Goal: Task Accomplishment & Management: Use online tool/utility

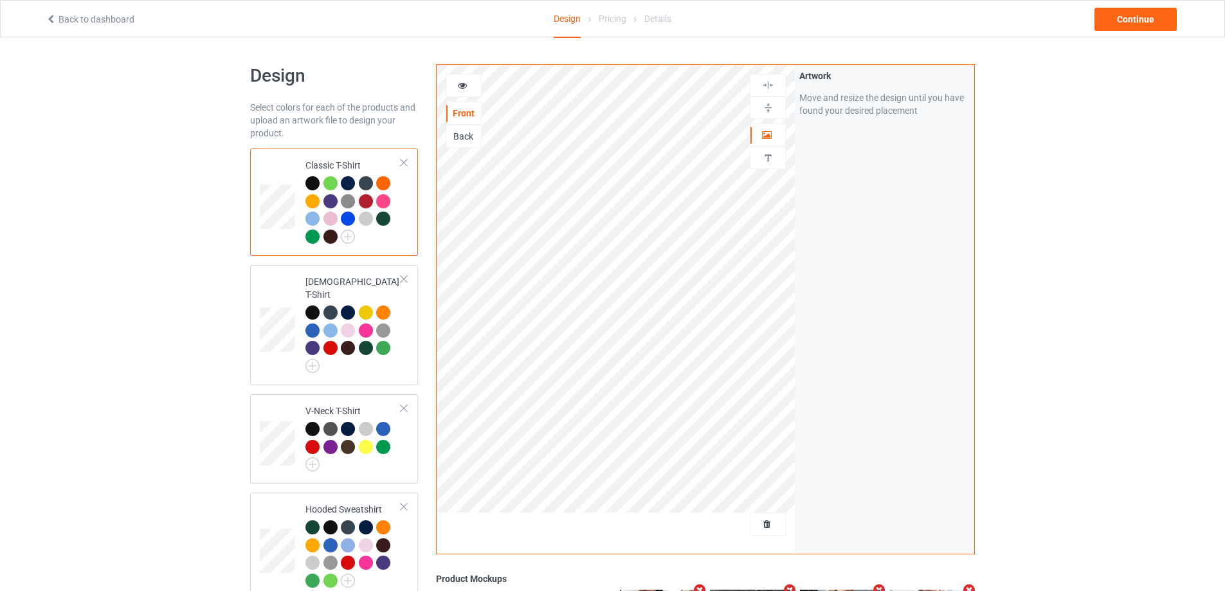
click at [768, 517] on div at bounding box center [768, 524] width 36 height 23
click at [770, 522] on span "Delete all designs" at bounding box center [738, 524] width 68 height 10
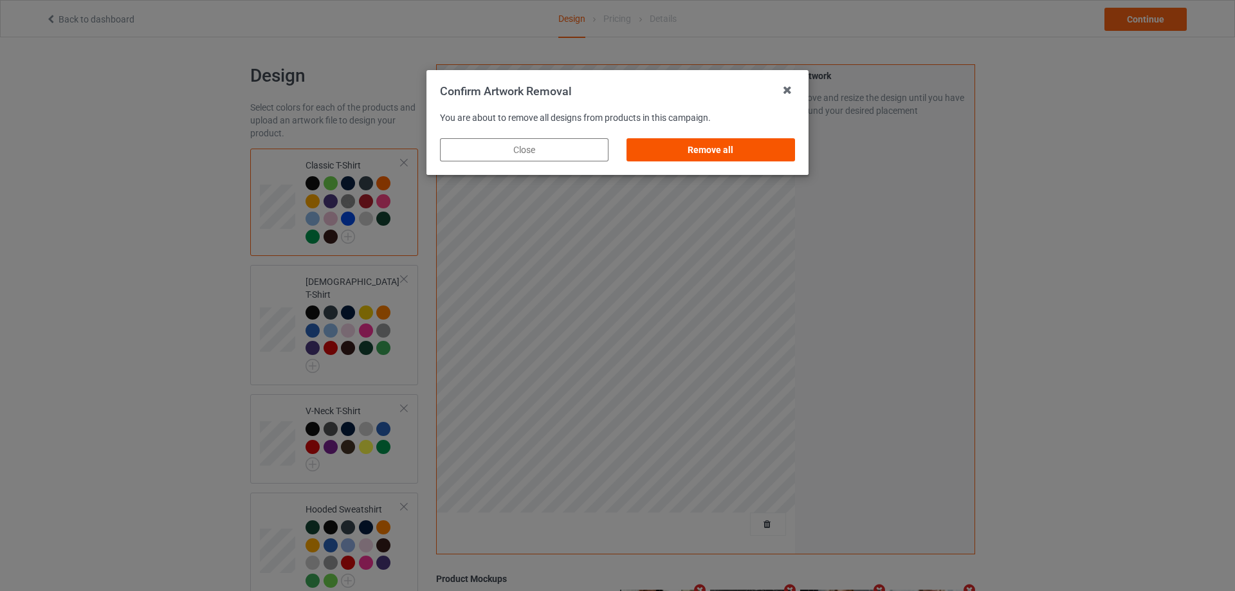
click at [740, 158] on div "Remove all" at bounding box center [711, 149] width 169 height 23
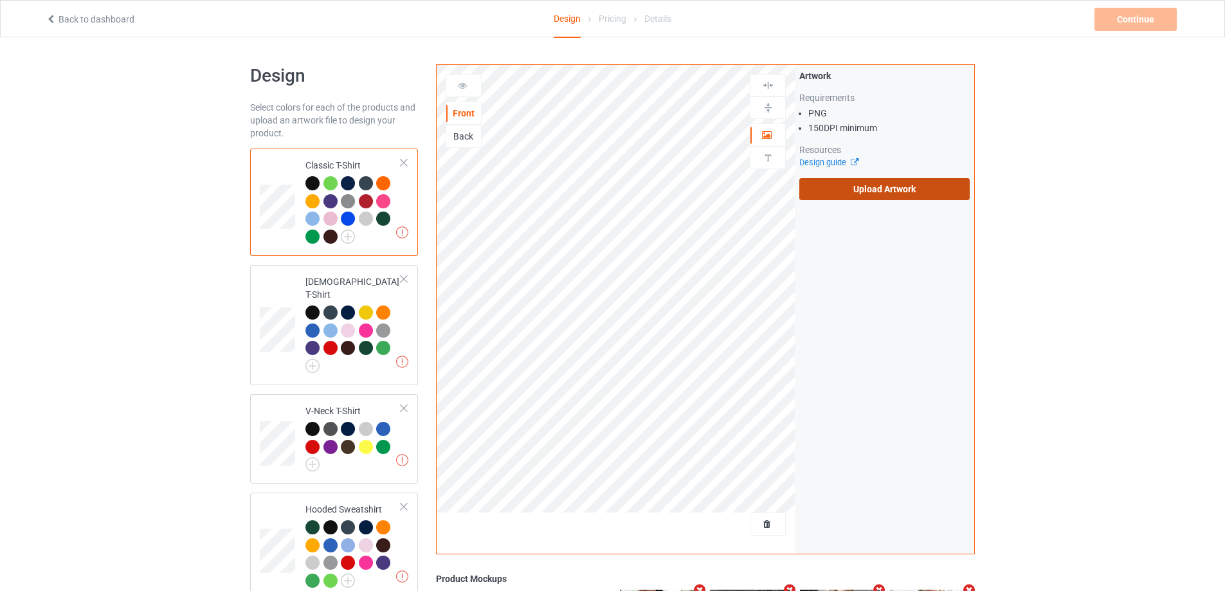
click at [887, 190] on label "Upload Artwork" at bounding box center [885, 189] width 170 height 22
click at [0, 0] on input "Upload Artwork" at bounding box center [0, 0] width 0 height 0
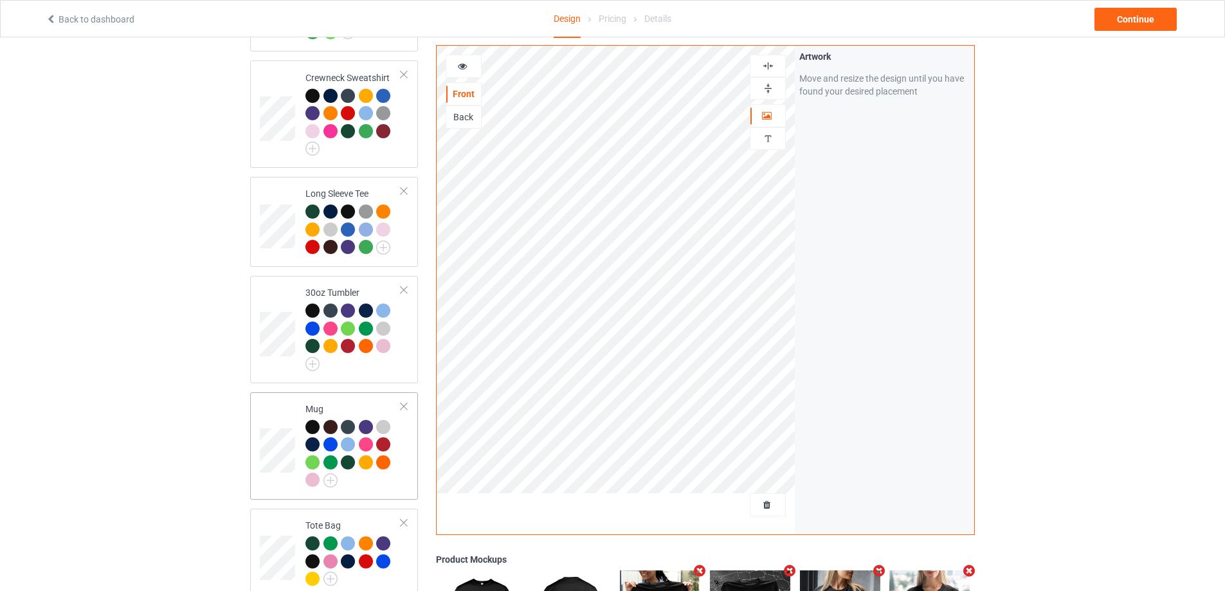
scroll to position [484, 0]
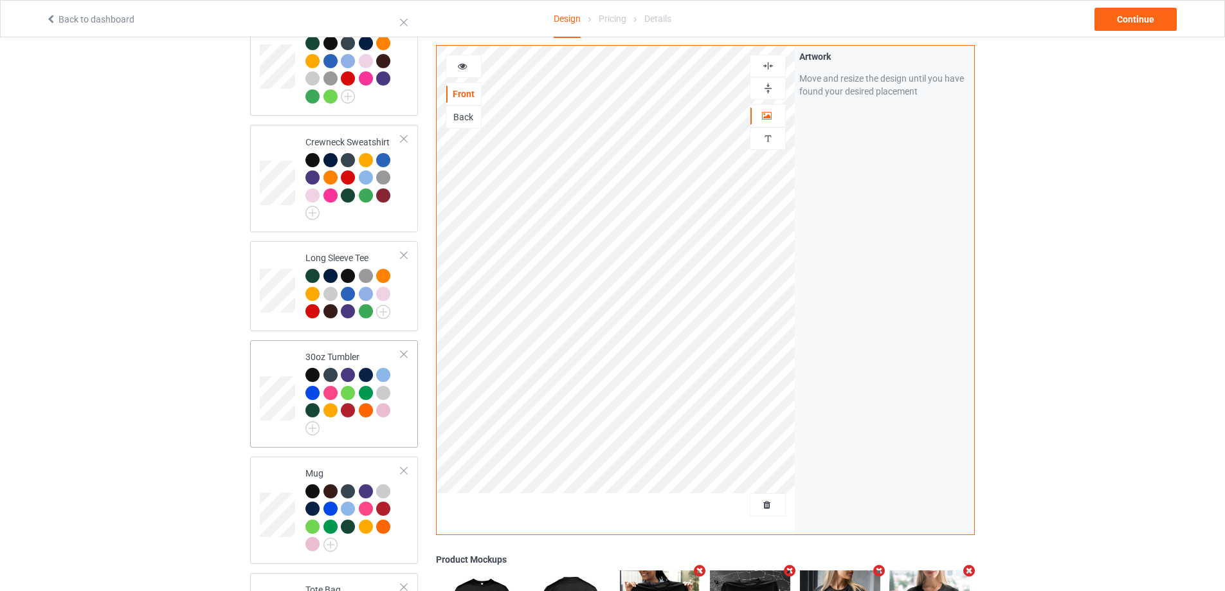
click at [396, 388] on div at bounding box center [354, 402] width 96 height 68
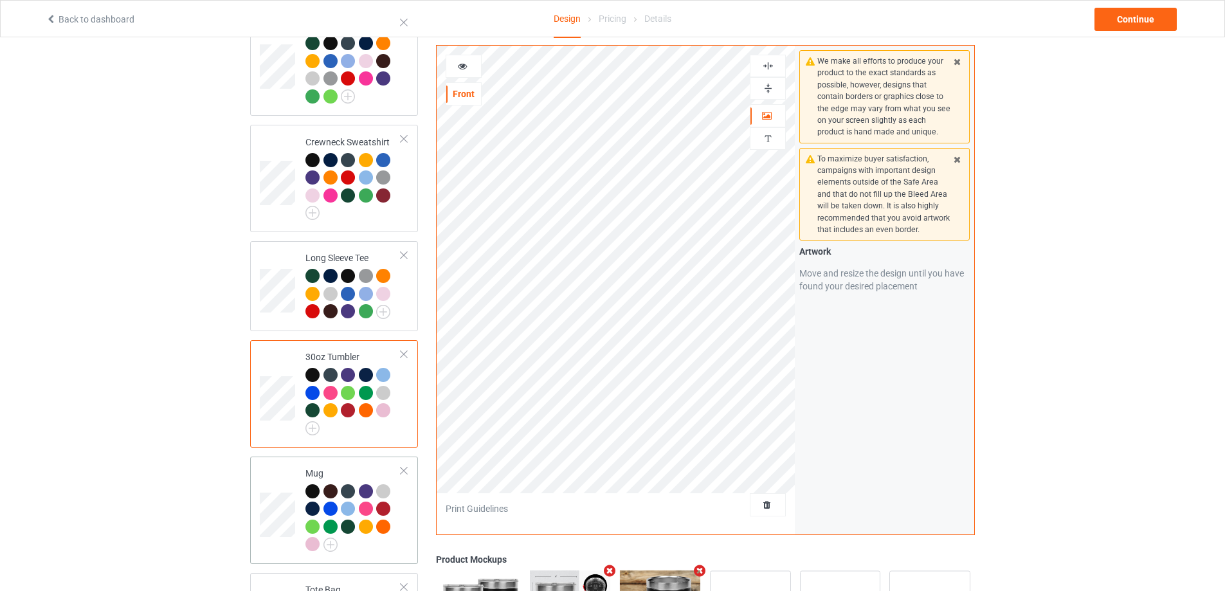
click at [403, 513] on td "Mug" at bounding box center [353, 510] width 110 height 97
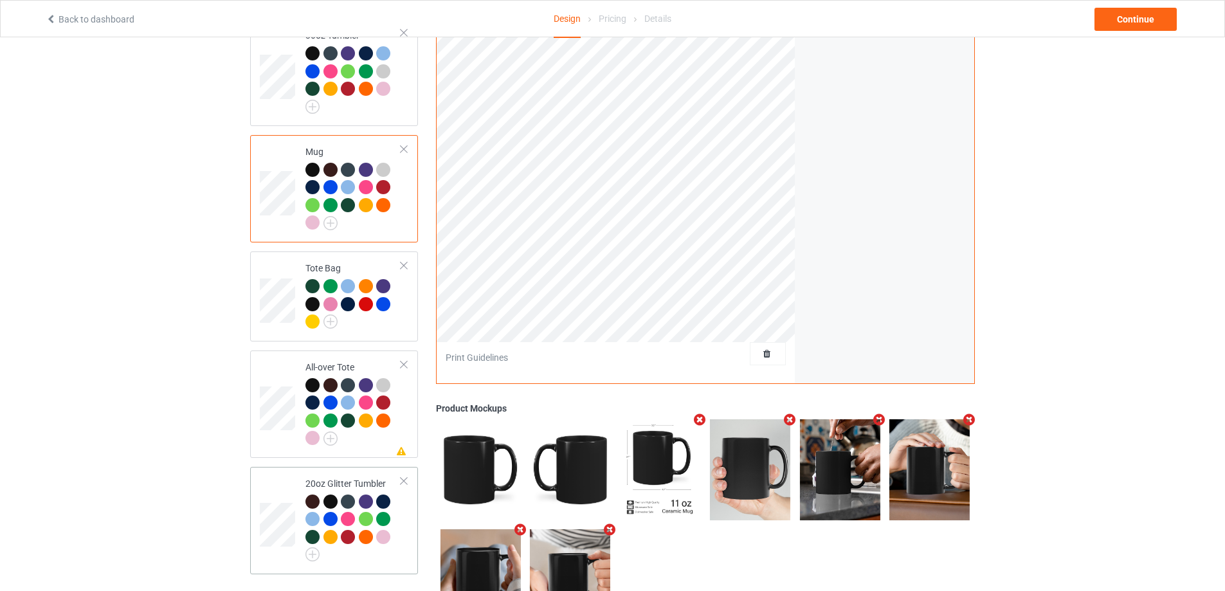
scroll to position [870, 0]
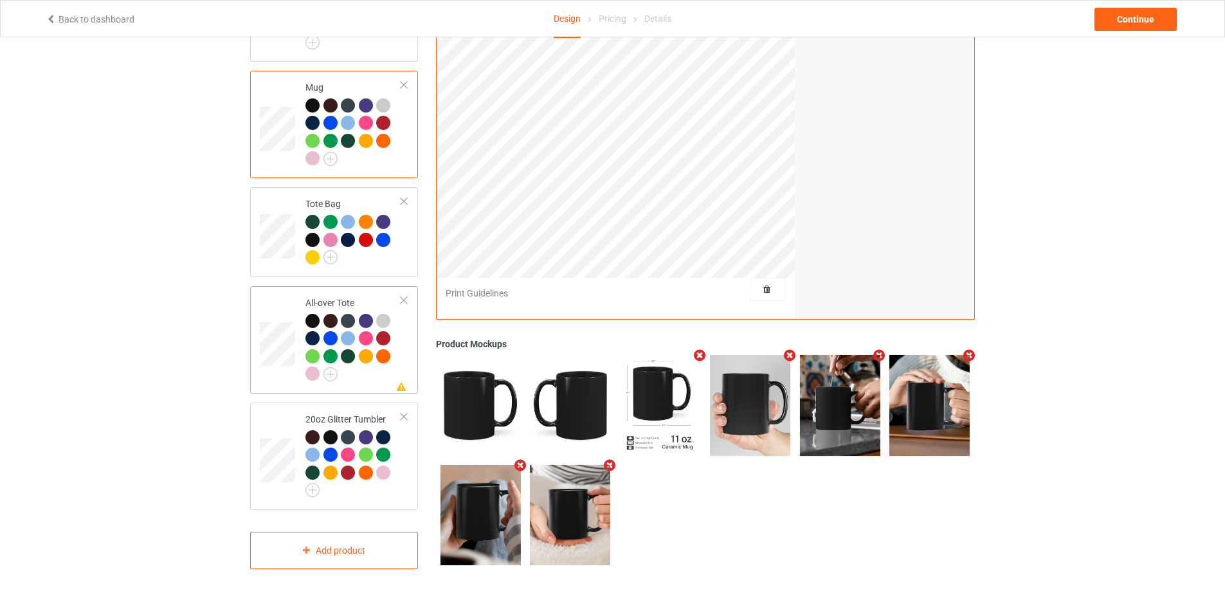
click at [383, 378] on td "Missing artwork on 1 side(s) All-over Tote" at bounding box center [353, 339] width 110 height 97
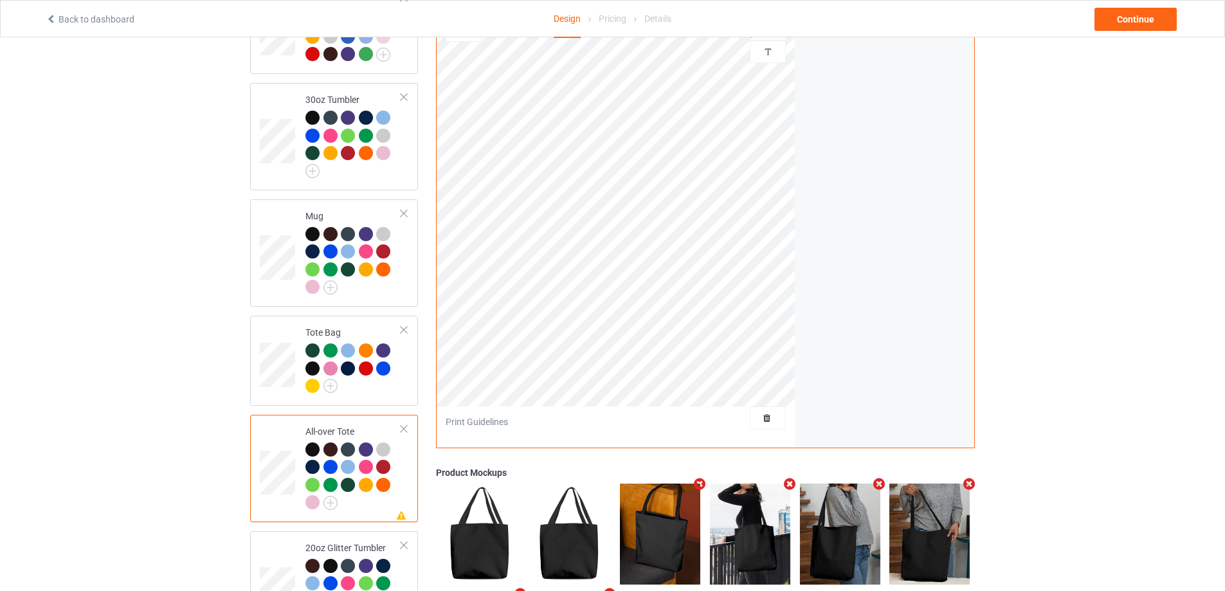
scroll to position [870, 0]
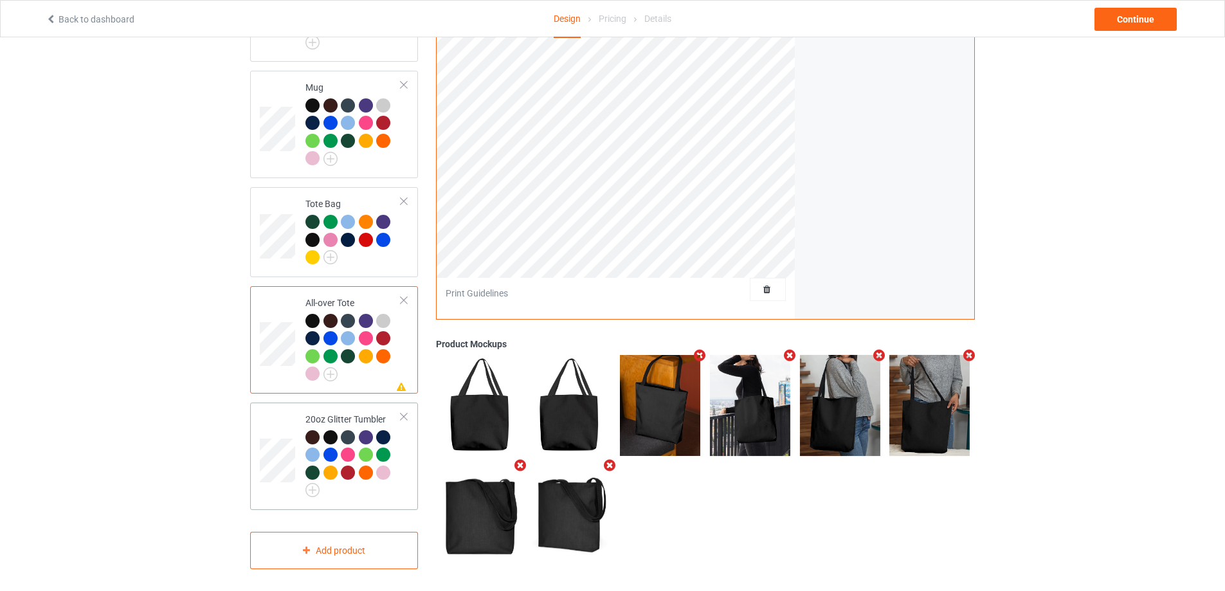
click at [399, 488] on div at bounding box center [354, 464] width 96 height 68
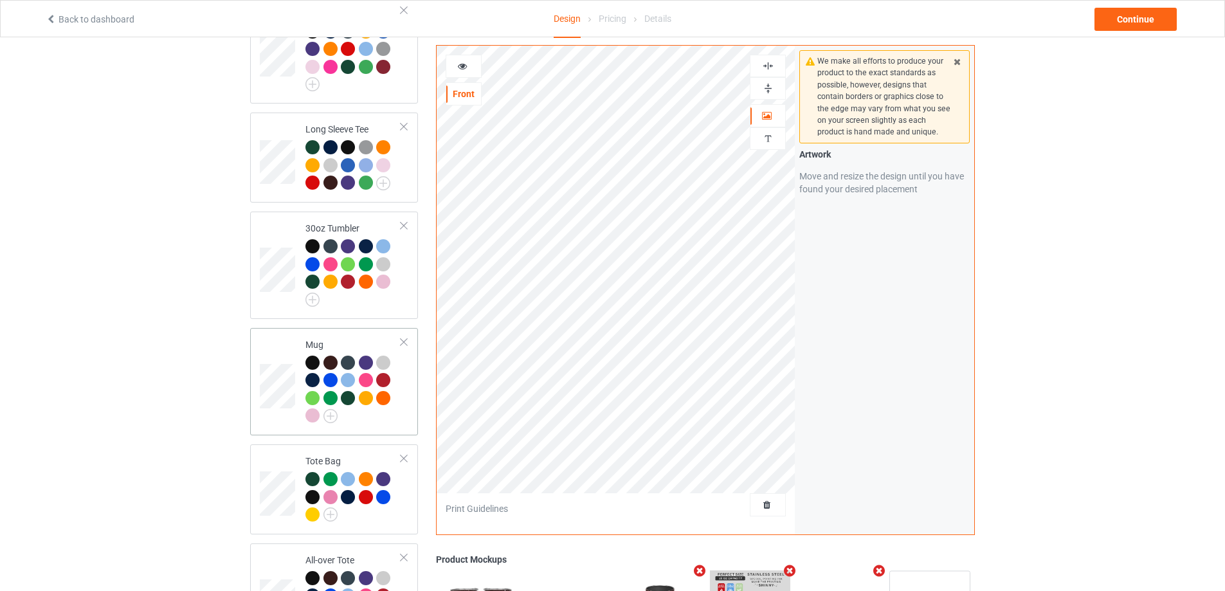
scroll to position [227, 0]
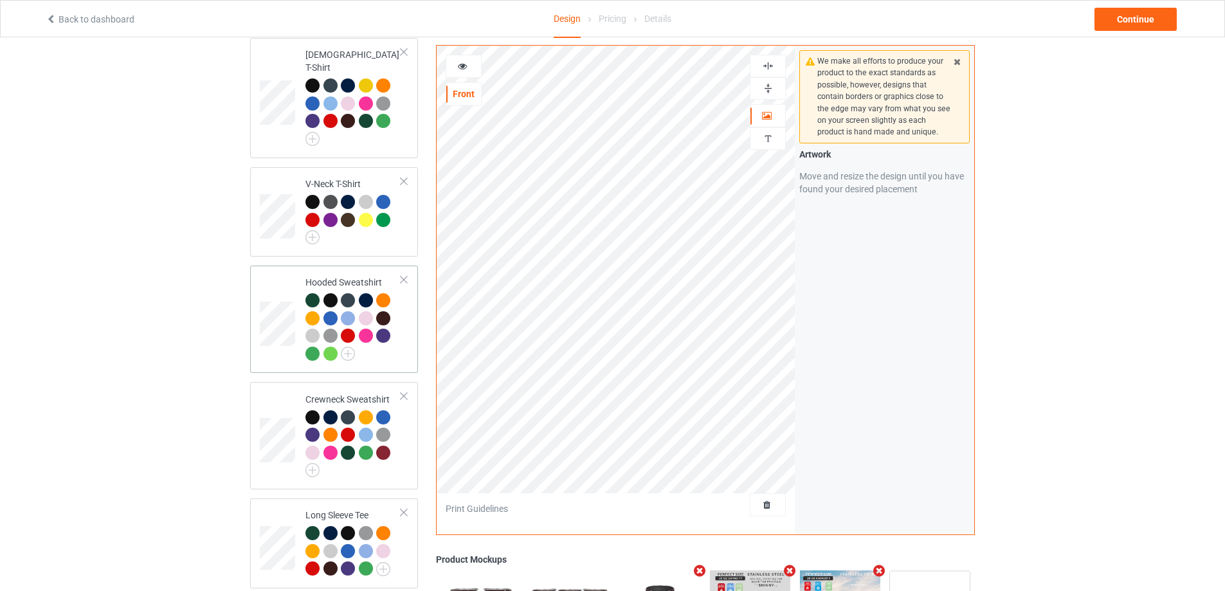
click at [401, 347] on div at bounding box center [354, 328] width 96 height 71
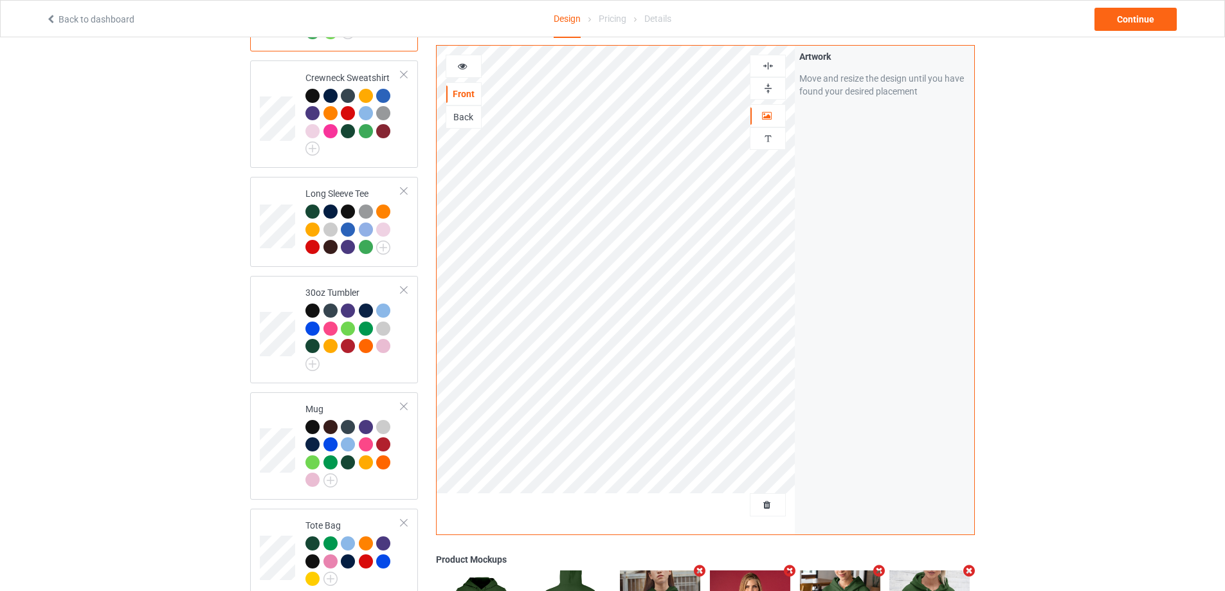
scroll to position [356, 0]
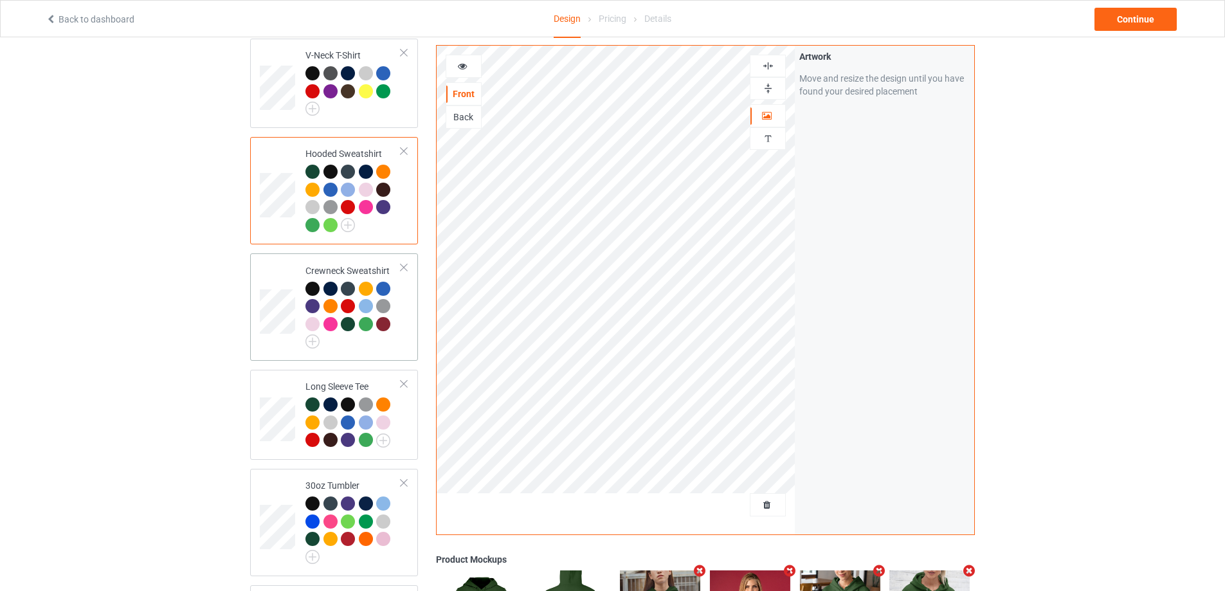
click at [406, 319] on td "Crewneck Sweatshirt" at bounding box center [353, 307] width 110 height 97
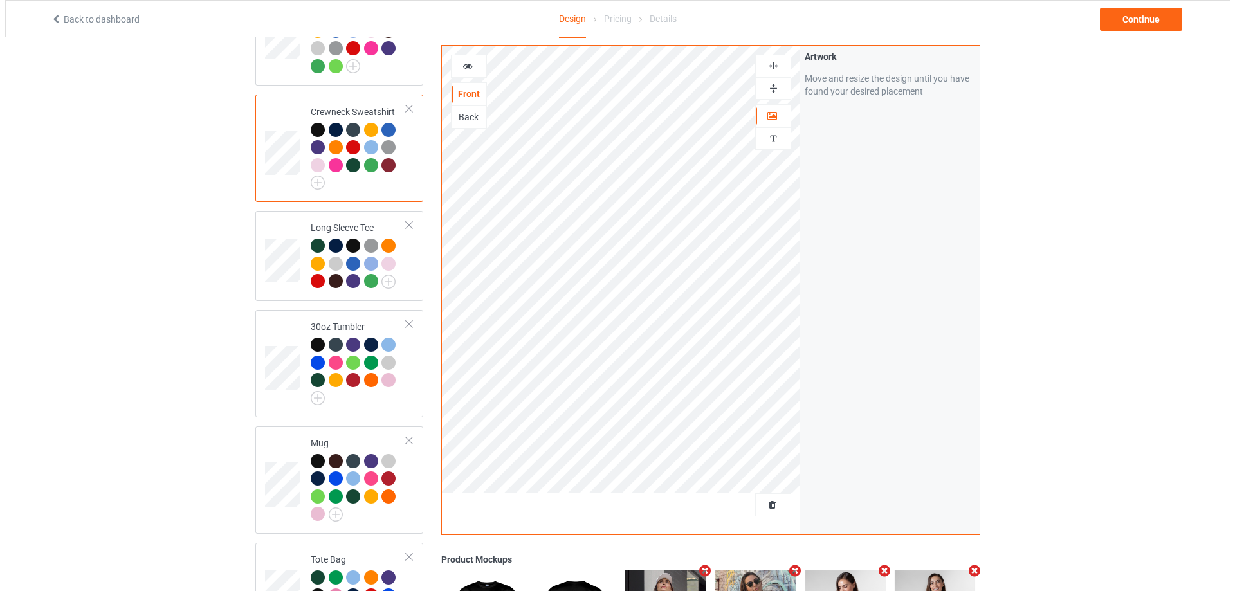
scroll to position [870, 0]
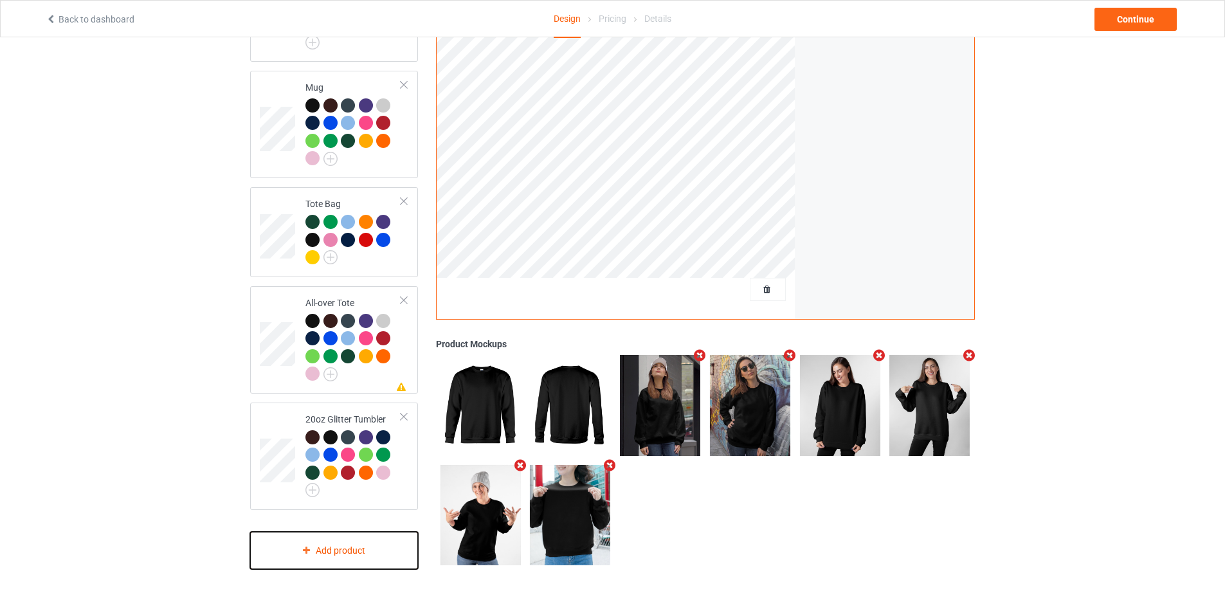
click at [337, 546] on div "Add product" at bounding box center [334, 551] width 168 height 38
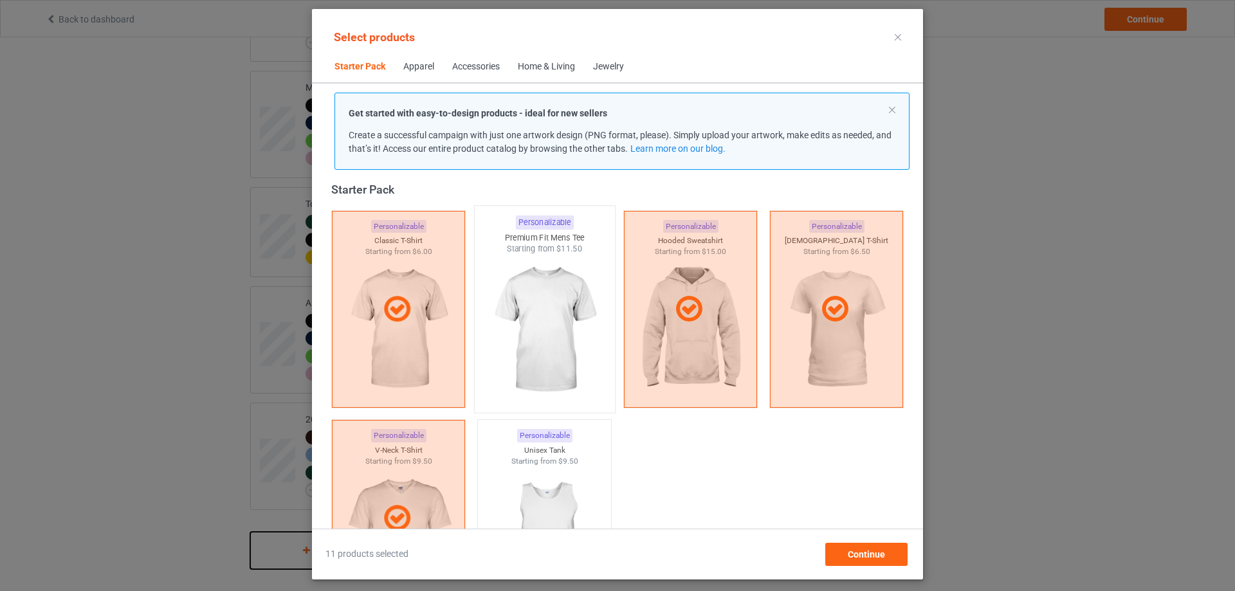
scroll to position [274, 0]
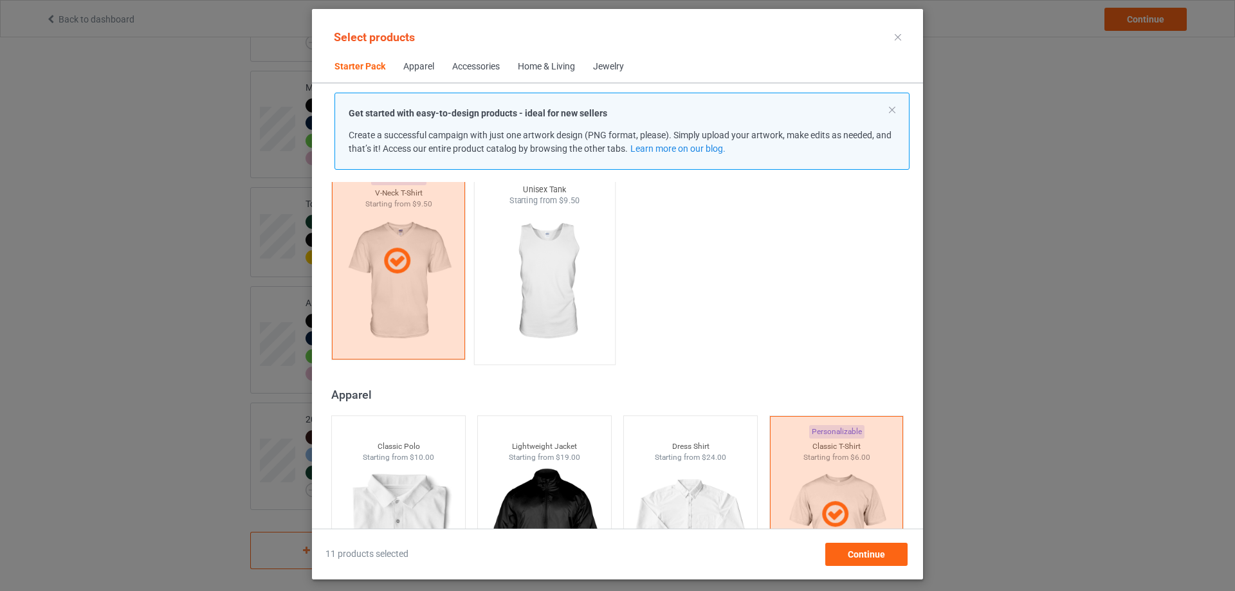
click at [577, 315] on img at bounding box center [544, 281] width 121 height 151
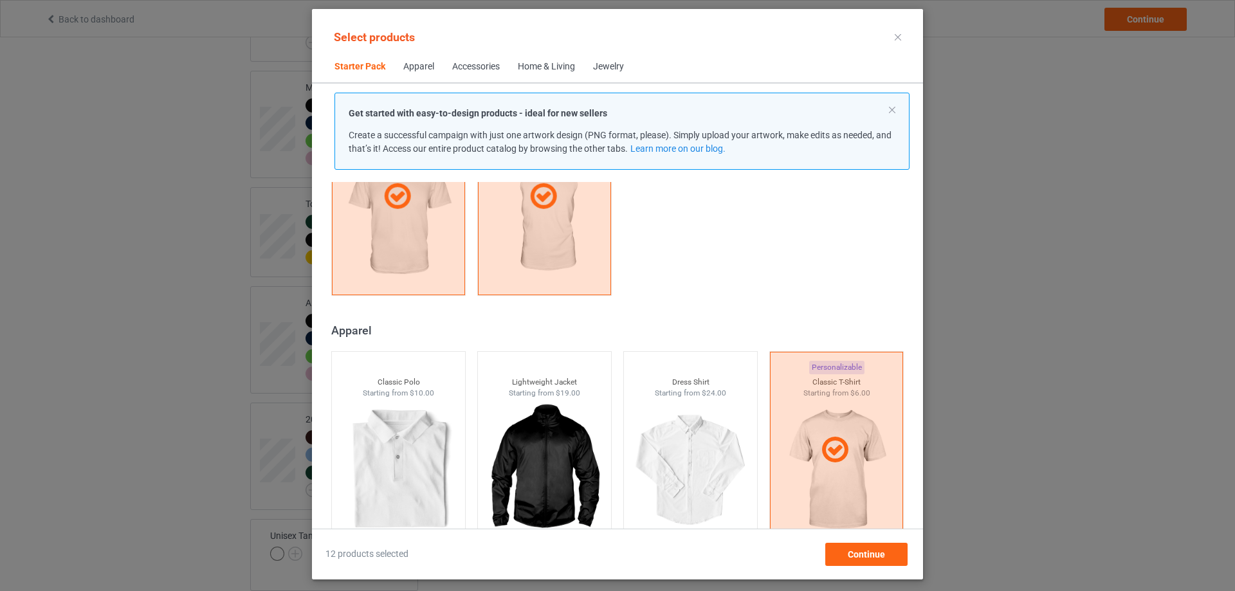
scroll to position [403, 0]
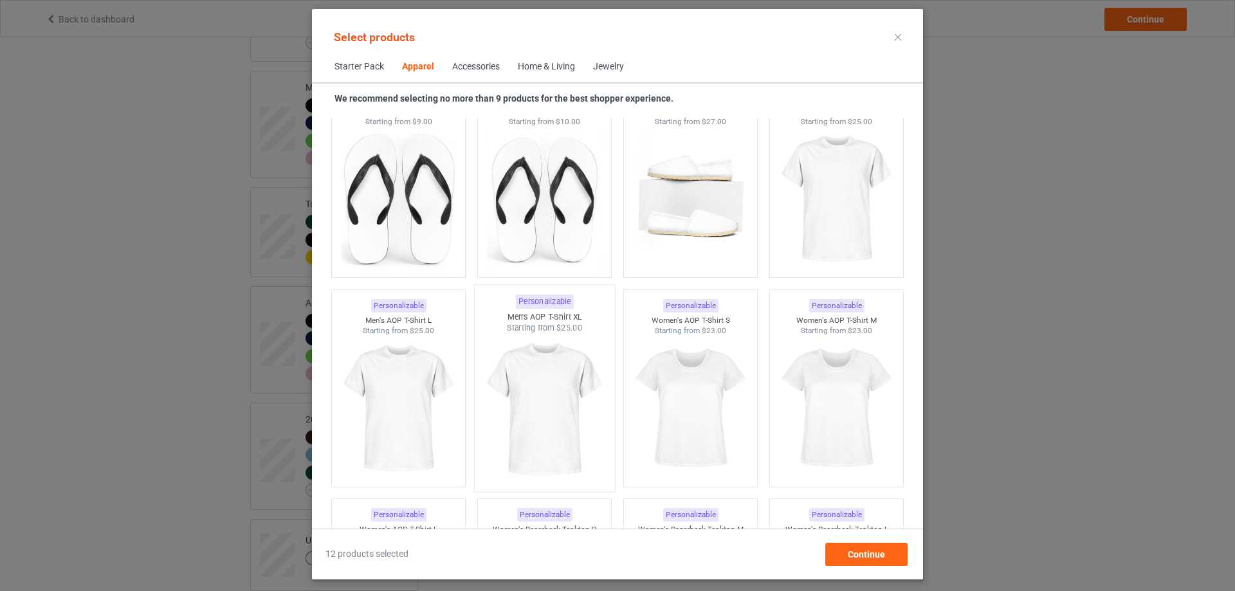
scroll to position [2075, 0]
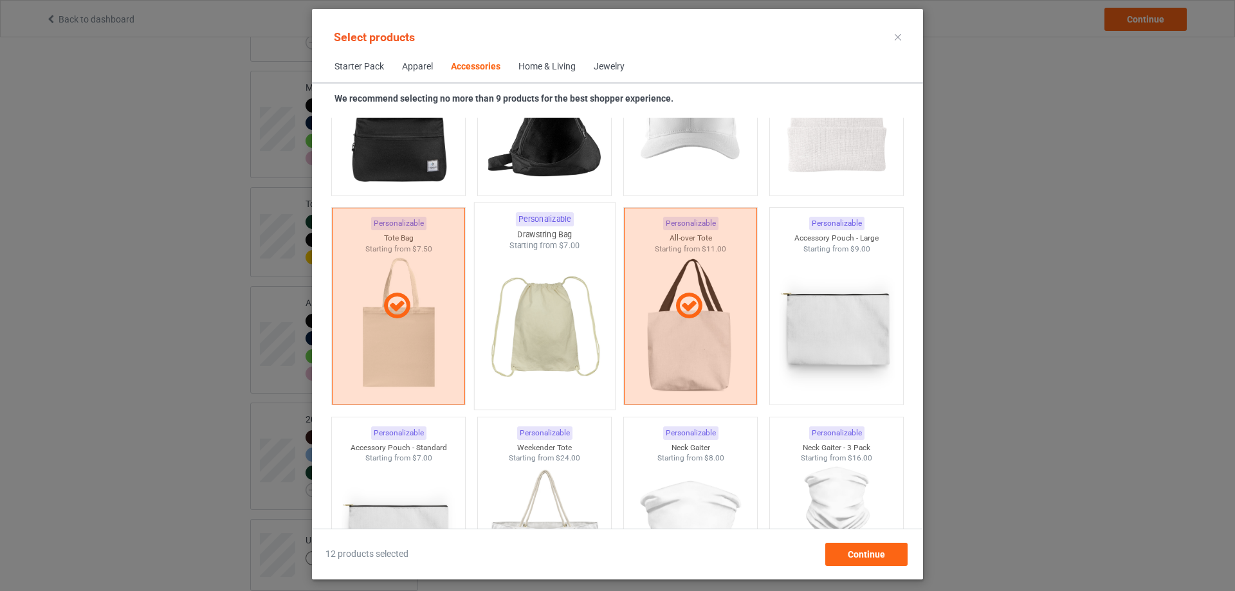
scroll to position [3876, 0]
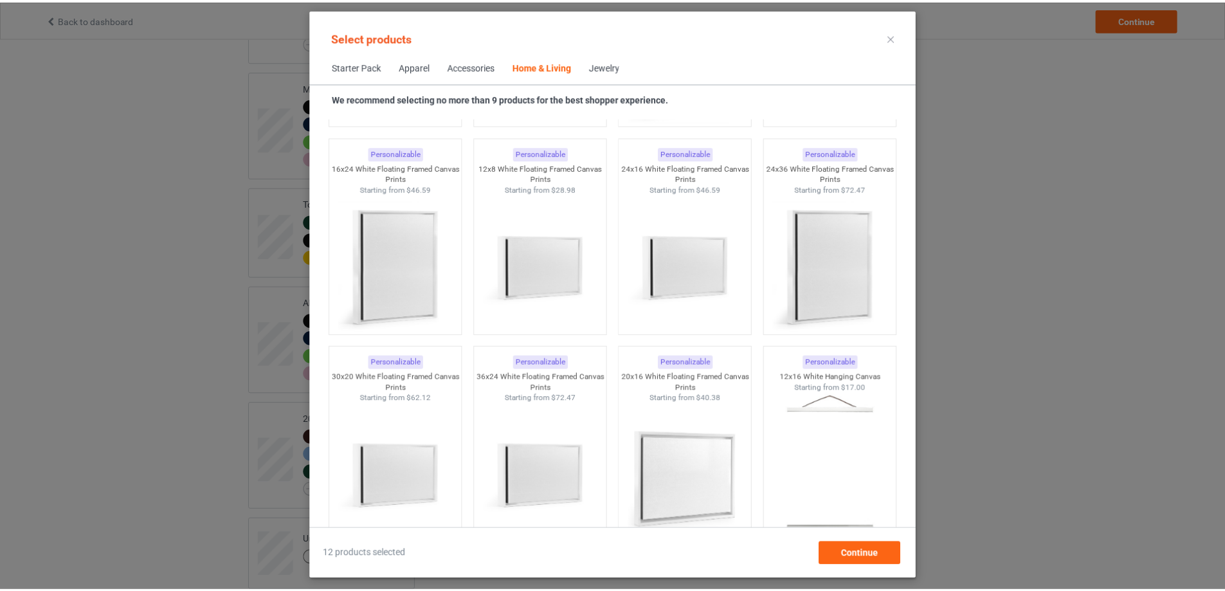
scroll to position [13580, 0]
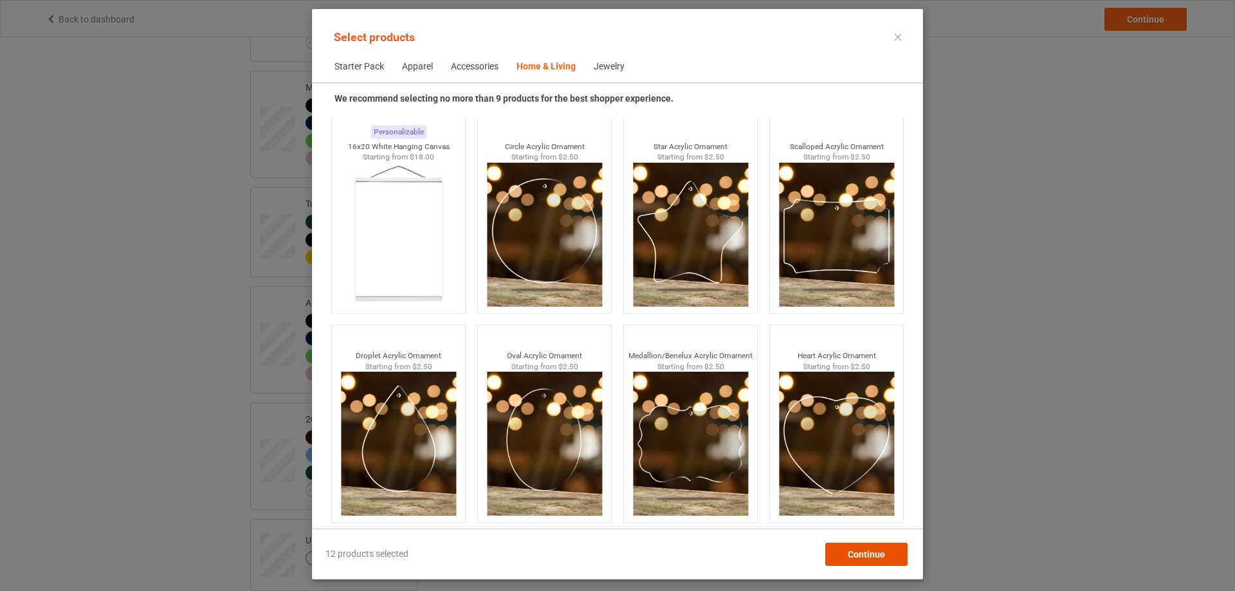
click at [874, 553] on span "Continue" at bounding box center [866, 554] width 37 height 10
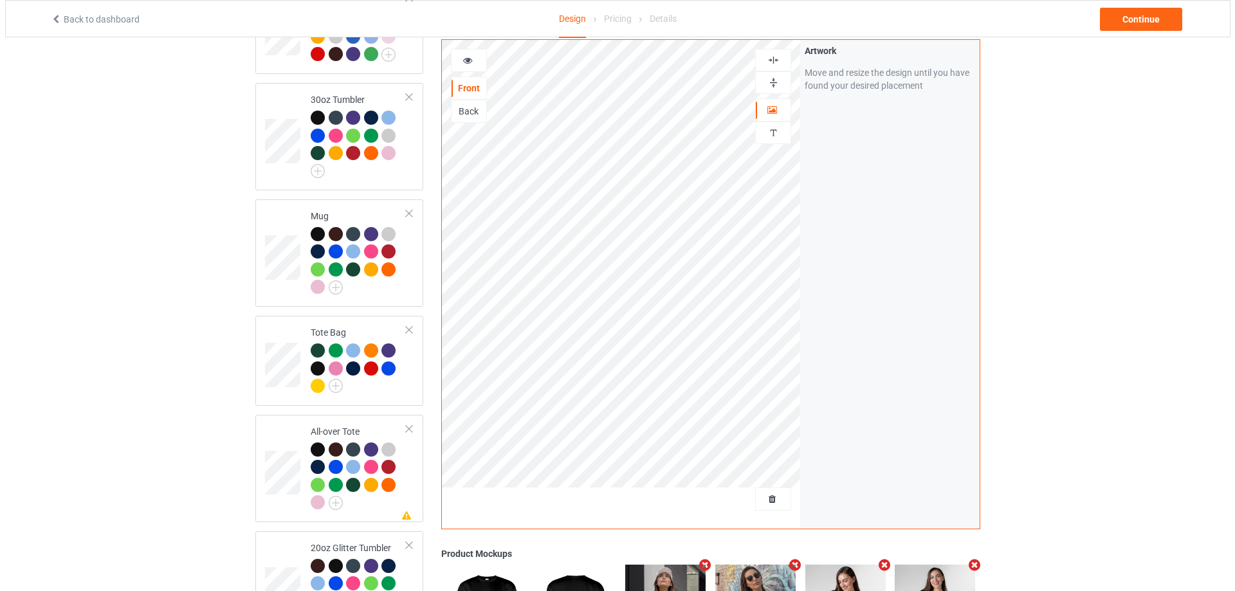
scroll to position [951, 0]
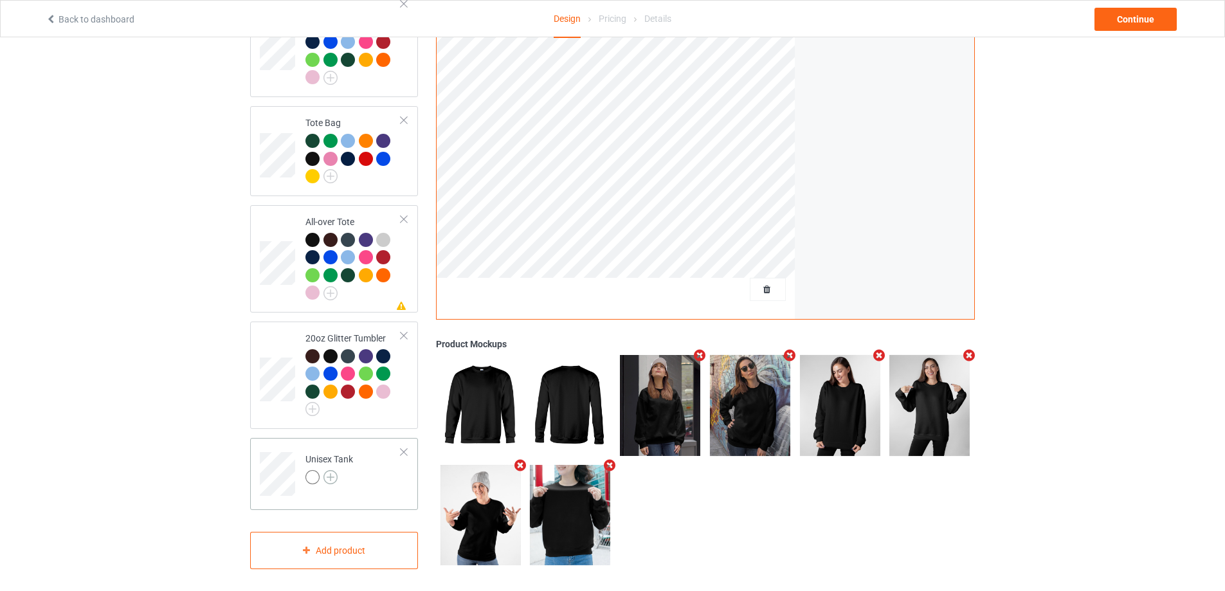
click at [328, 475] on img at bounding box center [331, 477] width 14 height 14
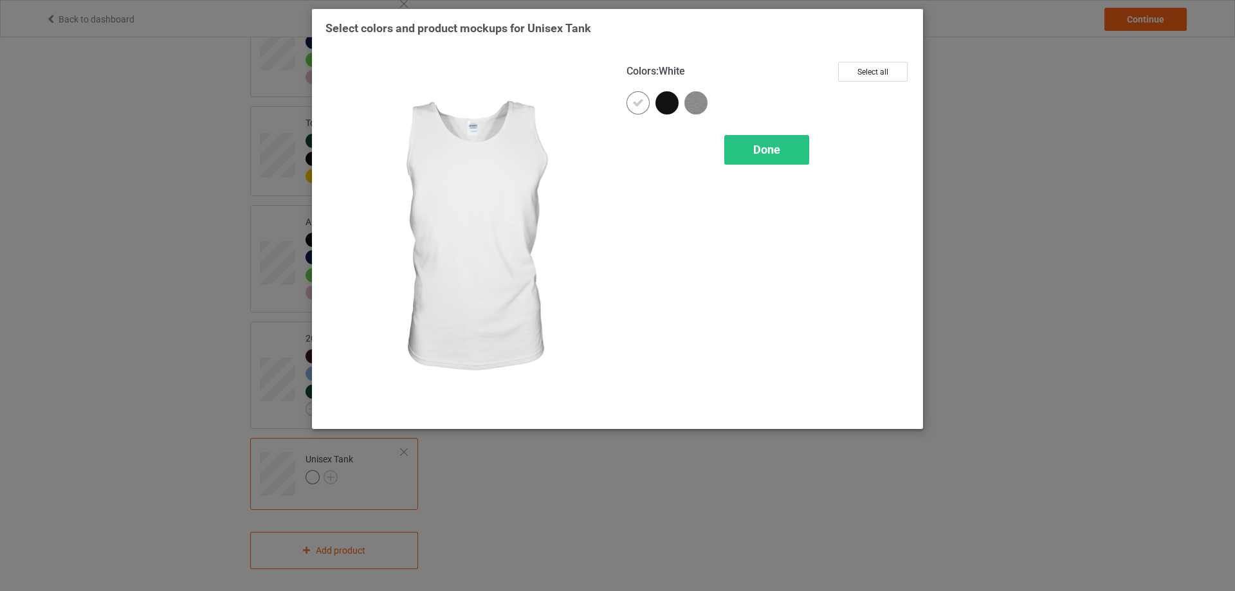
click at [642, 100] on icon at bounding box center [638, 103] width 12 height 12
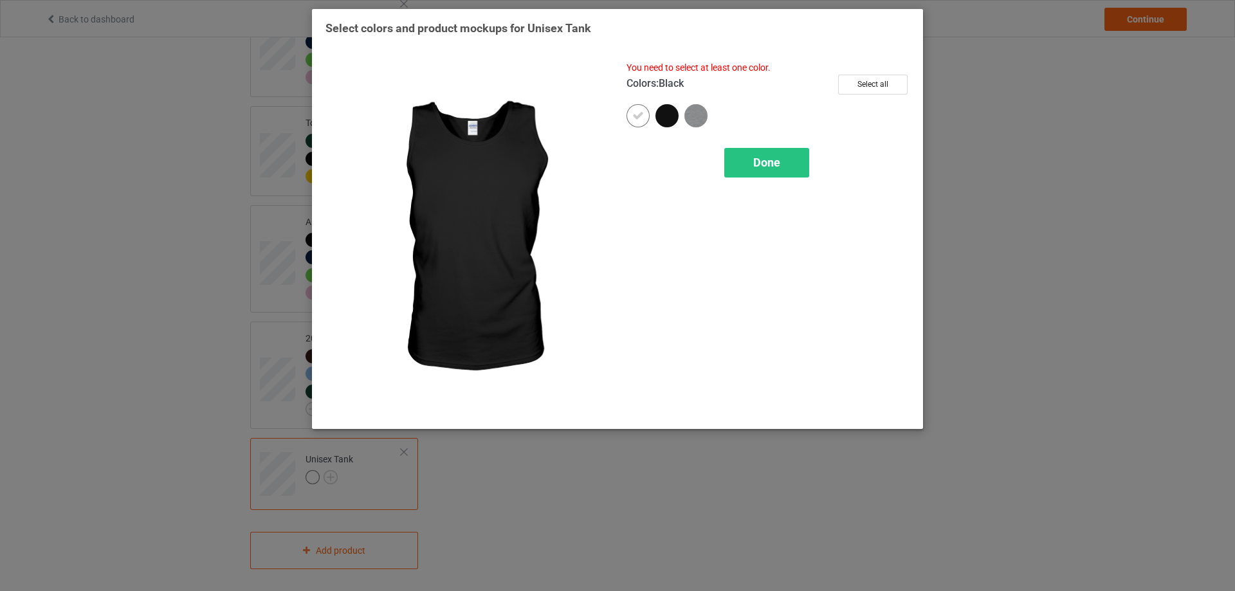
click at [668, 115] on div at bounding box center [667, 115] width 23 height 23
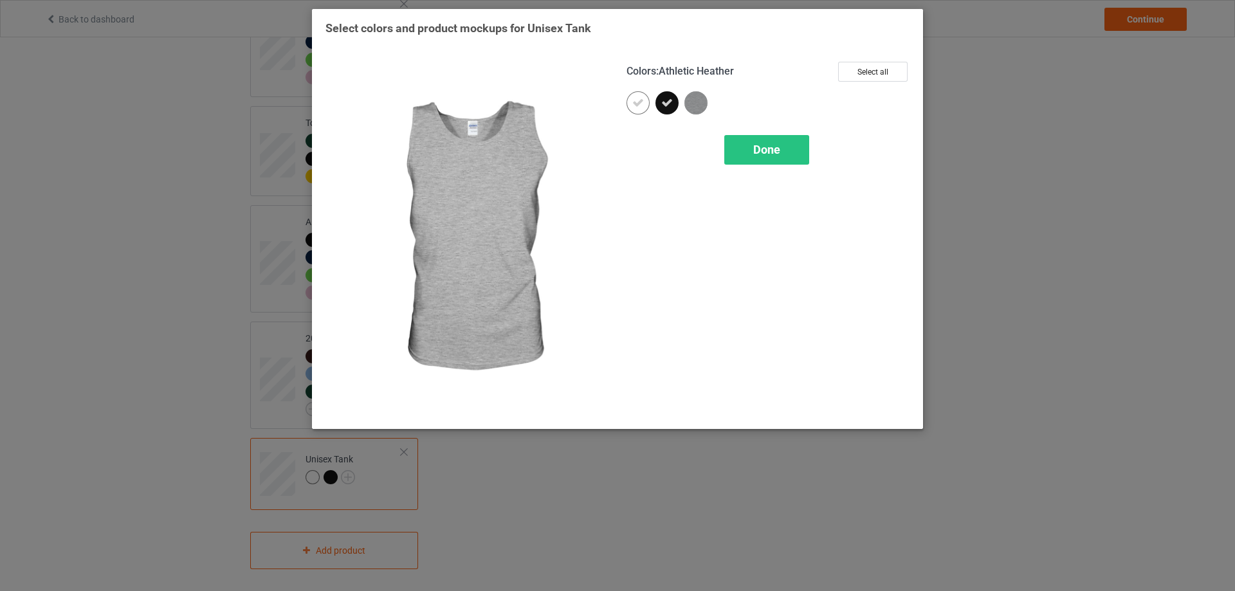
click at [695, 111] on img at bounding box center [695, 102] width 23 height 23
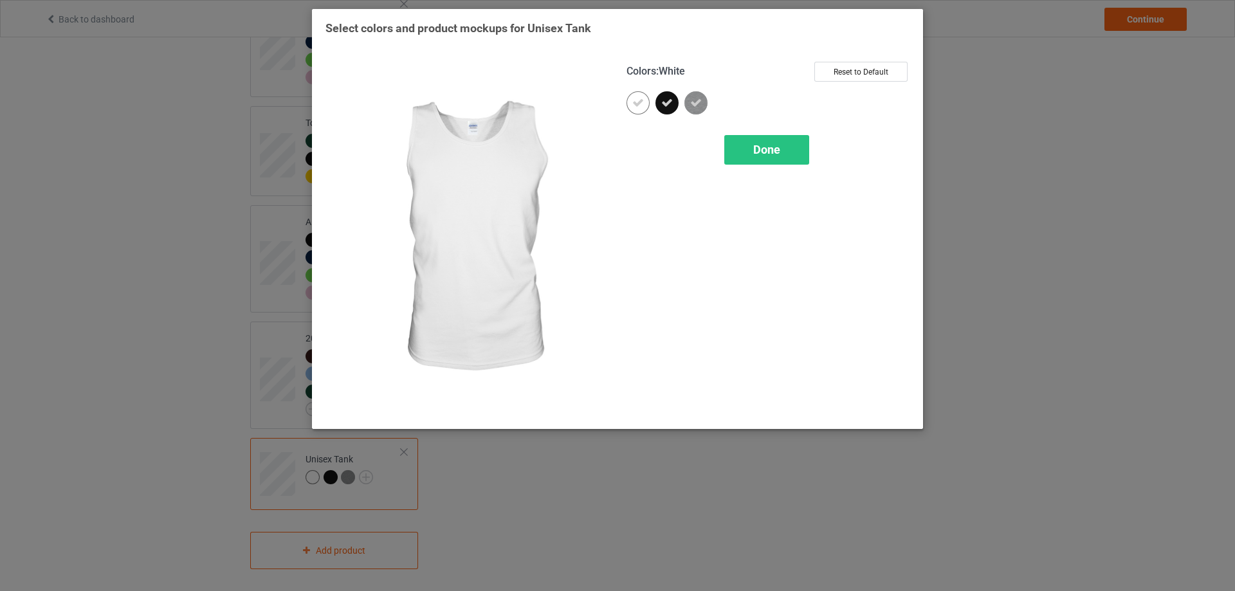
click at [637, 109] on icon at bounding box center [638, 103] width 12 height 12
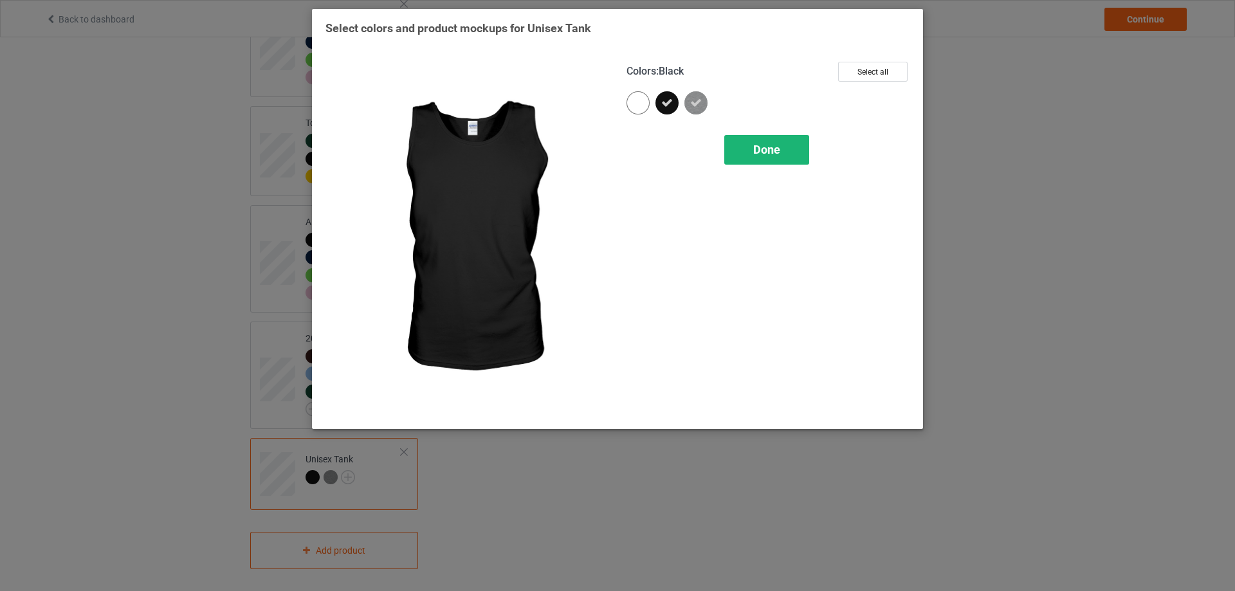
click at [747, 148] on div "Done" at bounding box center [766, 150] width 85 height 30
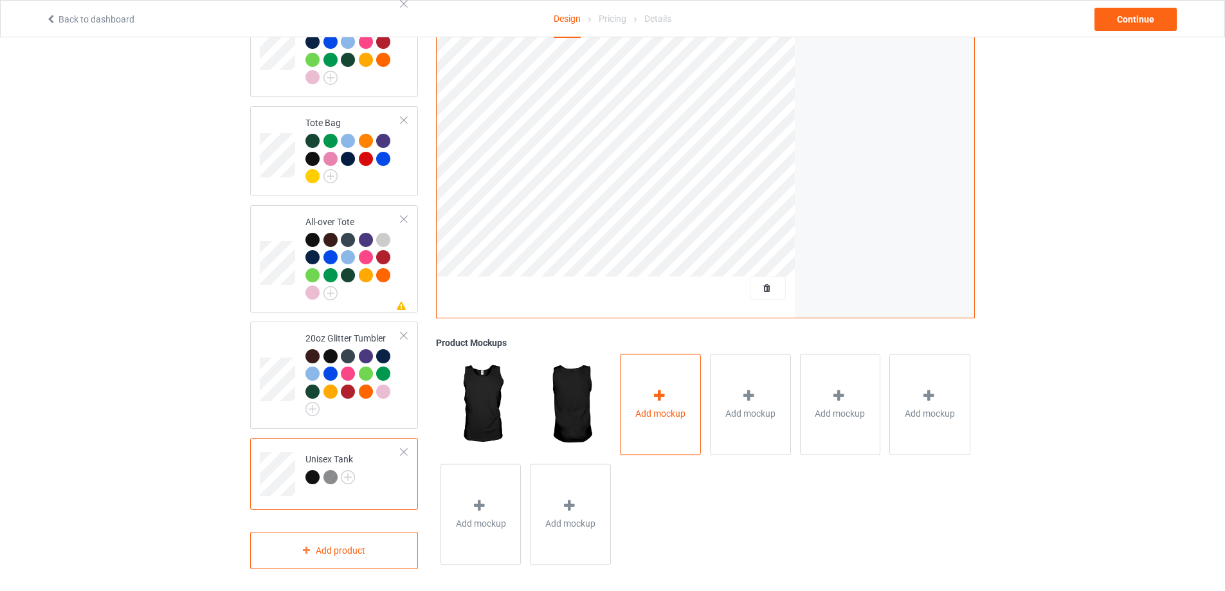
click at [654, 423] on div "Add mockup" at bounding box center [660, 404] width 81 height 101
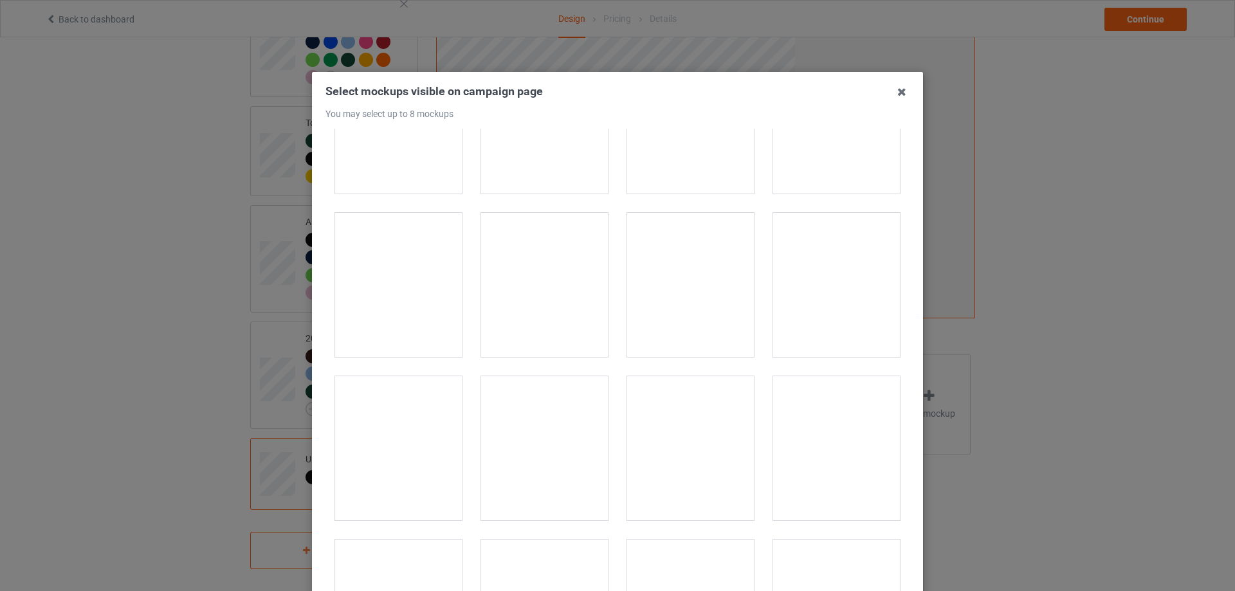
scroll to position [515, 0]
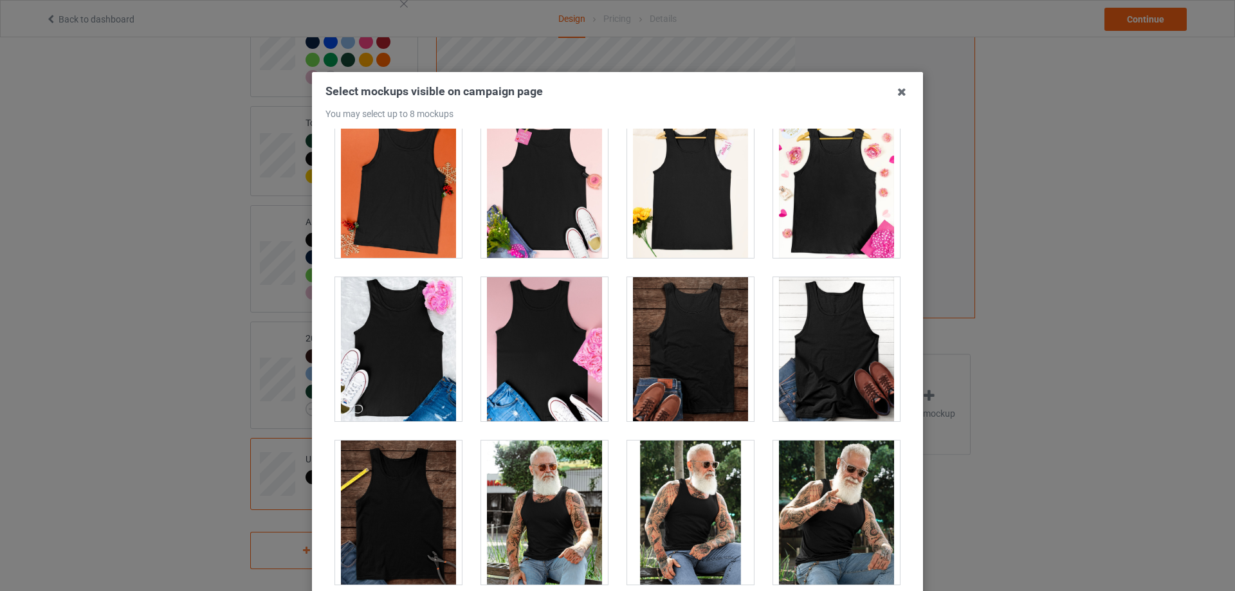
click at [383, 181] on div at bounding box center [398, 186] width 127 height 144
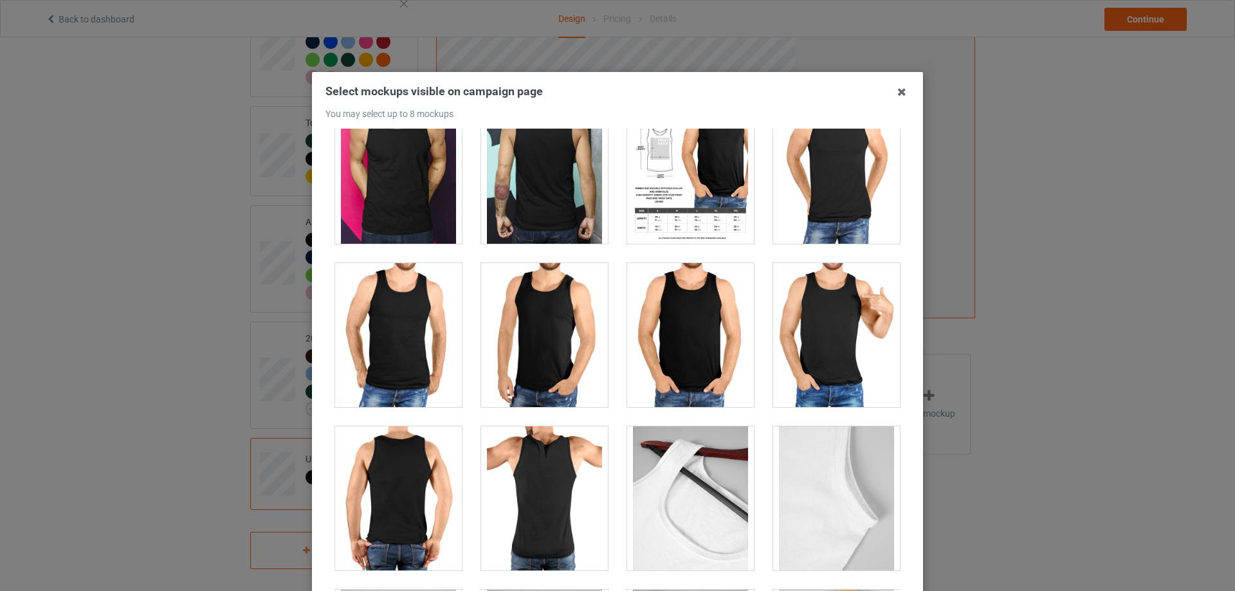
scroll to position [1287, 0]
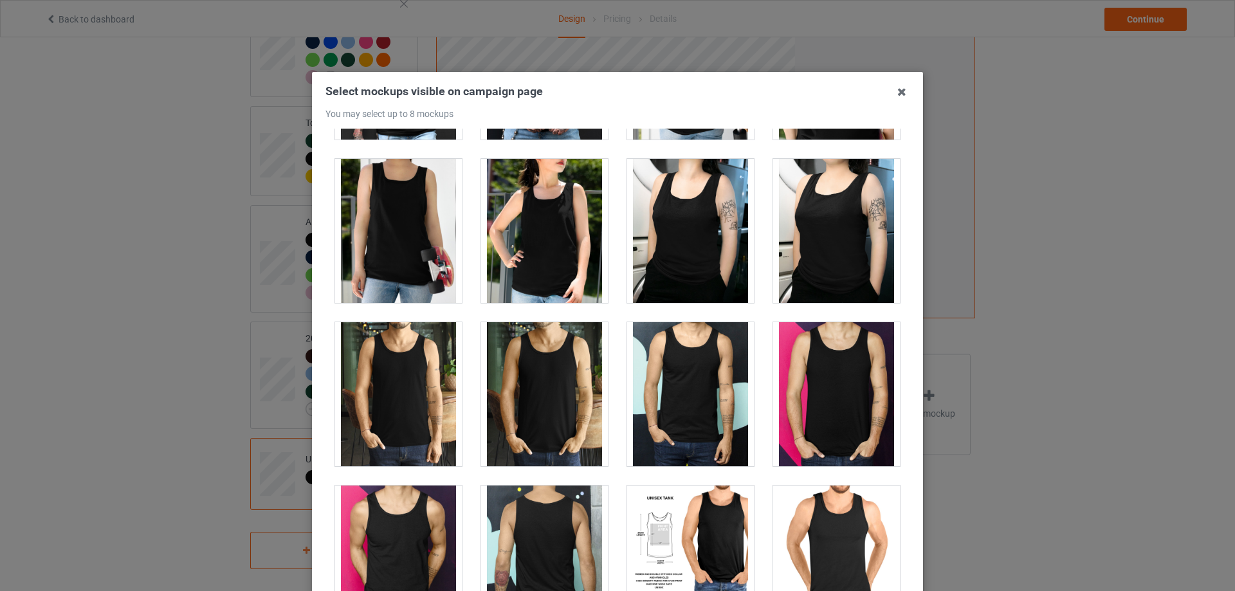
click at [545, 241] on div at bounding box center [544, 231] width 127 height 144
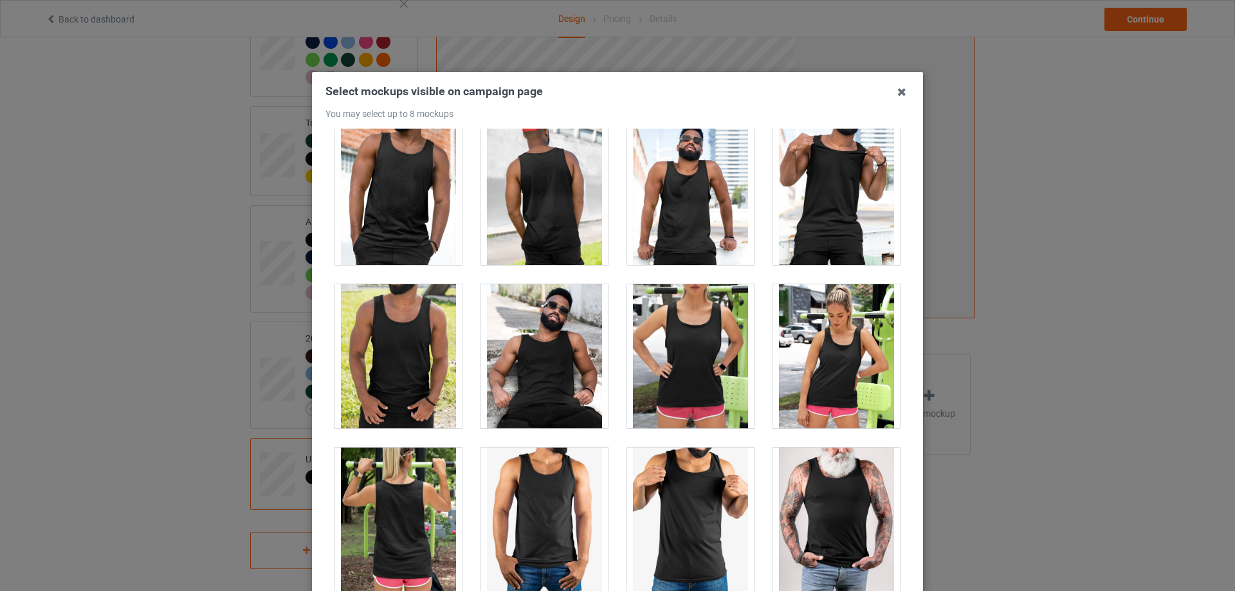
scroll to position [64, 0]
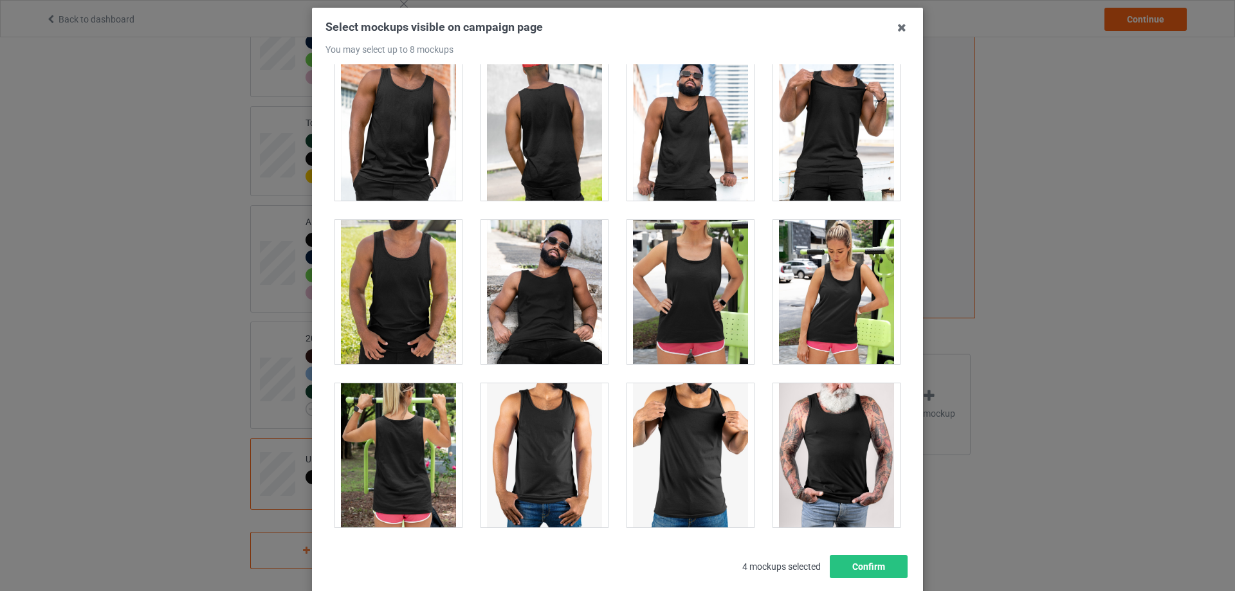
click at [830, 295] on div at bounding box center [836, 292] width 127 height 144
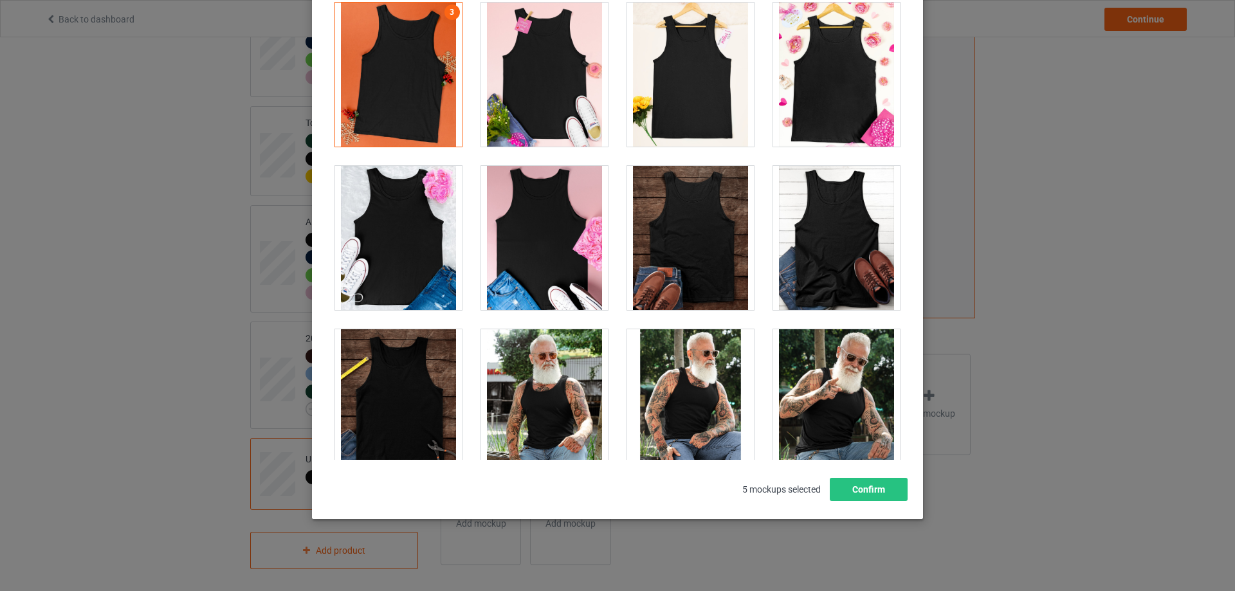
scroll to position [227, 0]
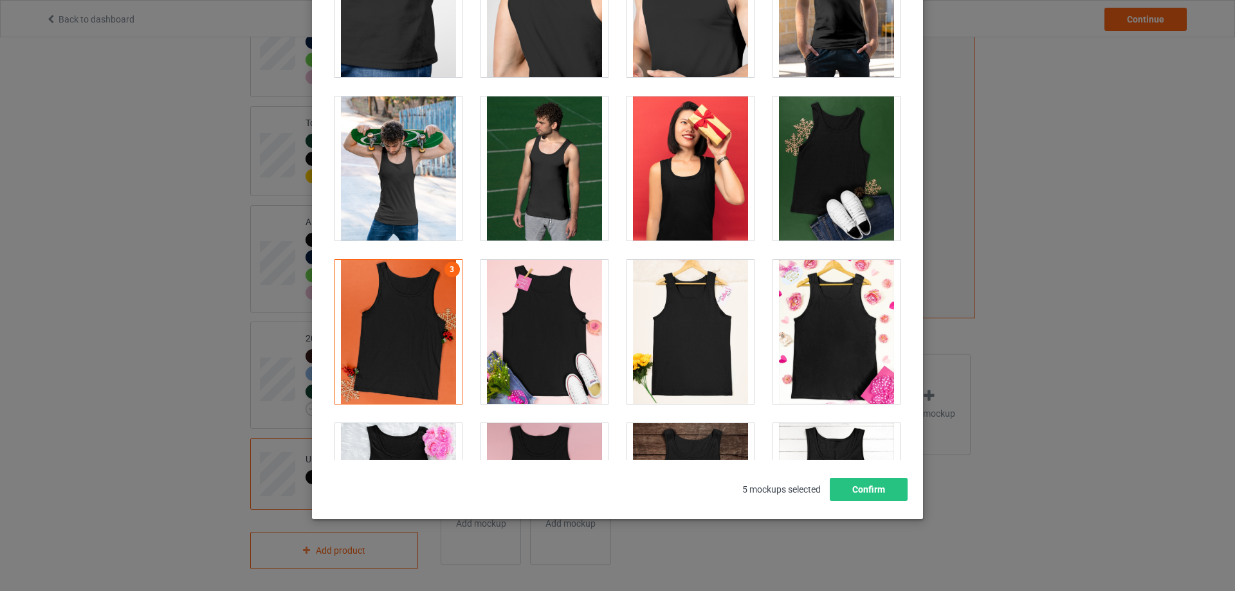
click at [687, 321] on div at bounding box center [690, 332] width 127 height 144
click at [695, 338] on div at bounding box center [690, 332] width 127 height 144
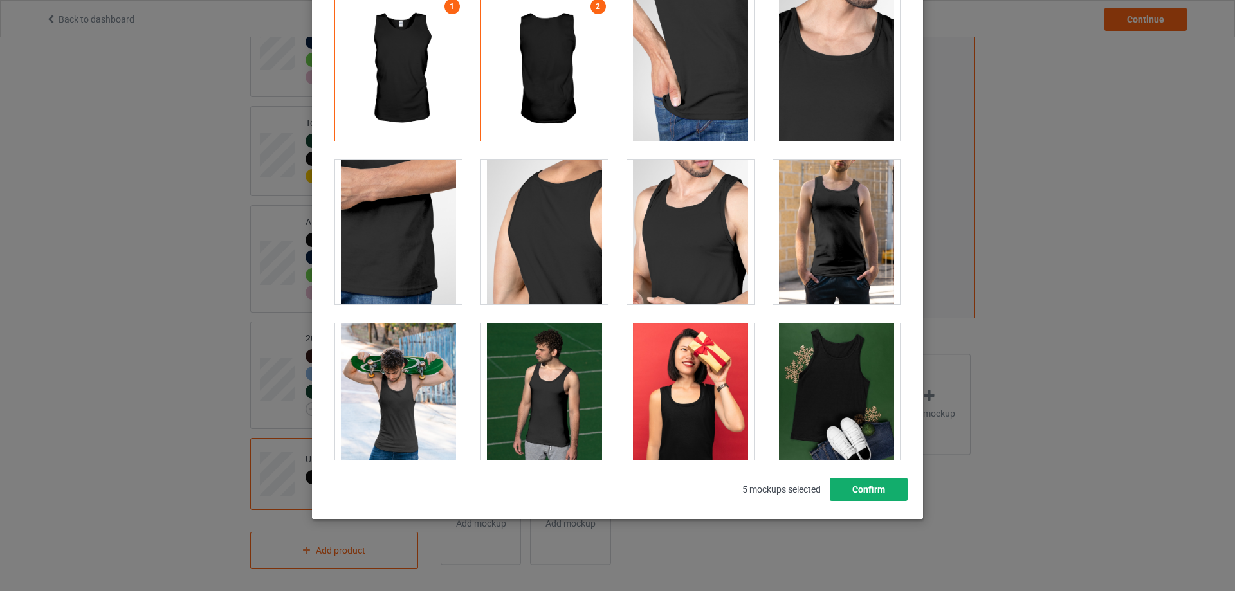
click at [845, 484] on button "Confirm" at bounding box center [869, 489] width 78 height 23
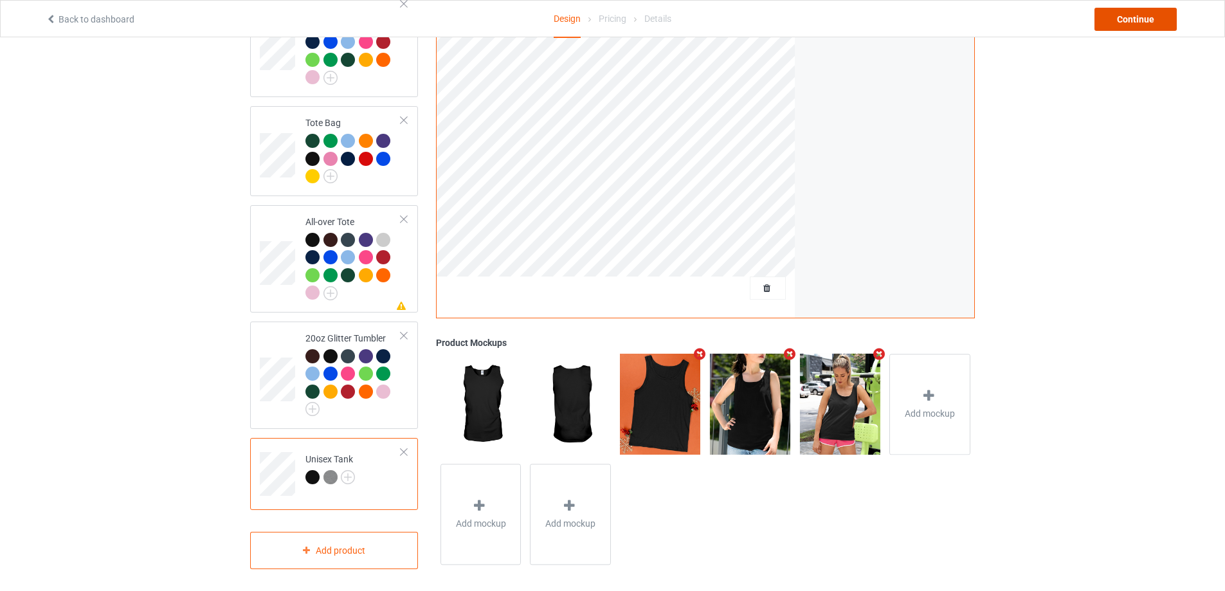
click at [1132, 15] on div "Continue" at bounding box center [1136, 19] width 82 height 23
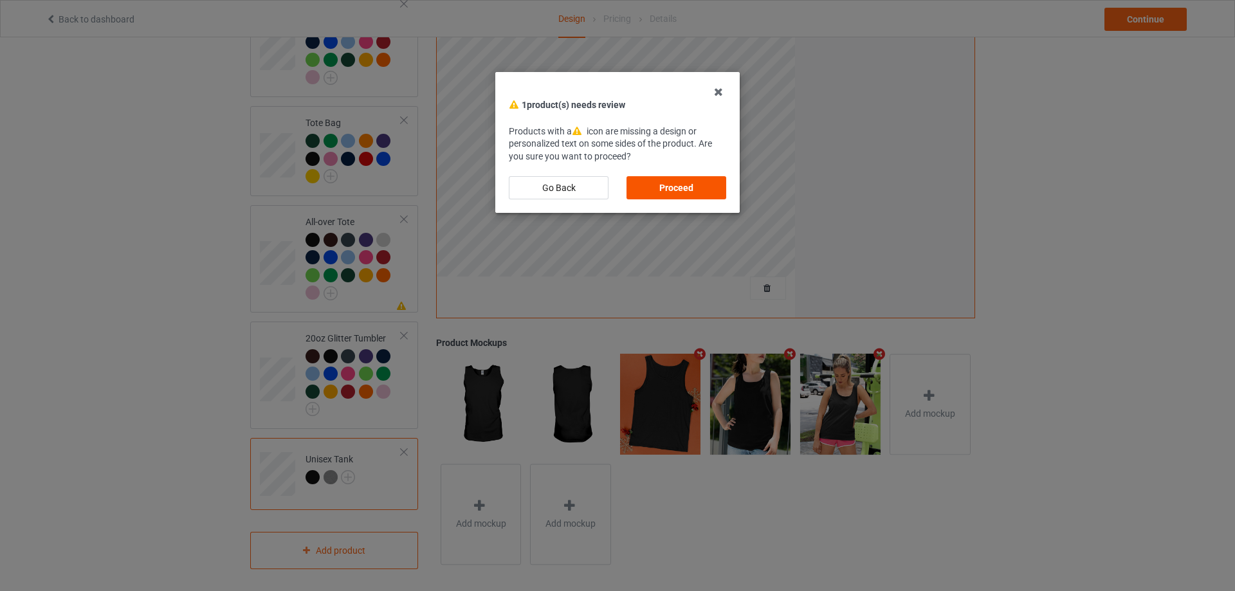
click at [652, 187] on div "Proceed" at bounding box center [677, 187] width 100 height 23
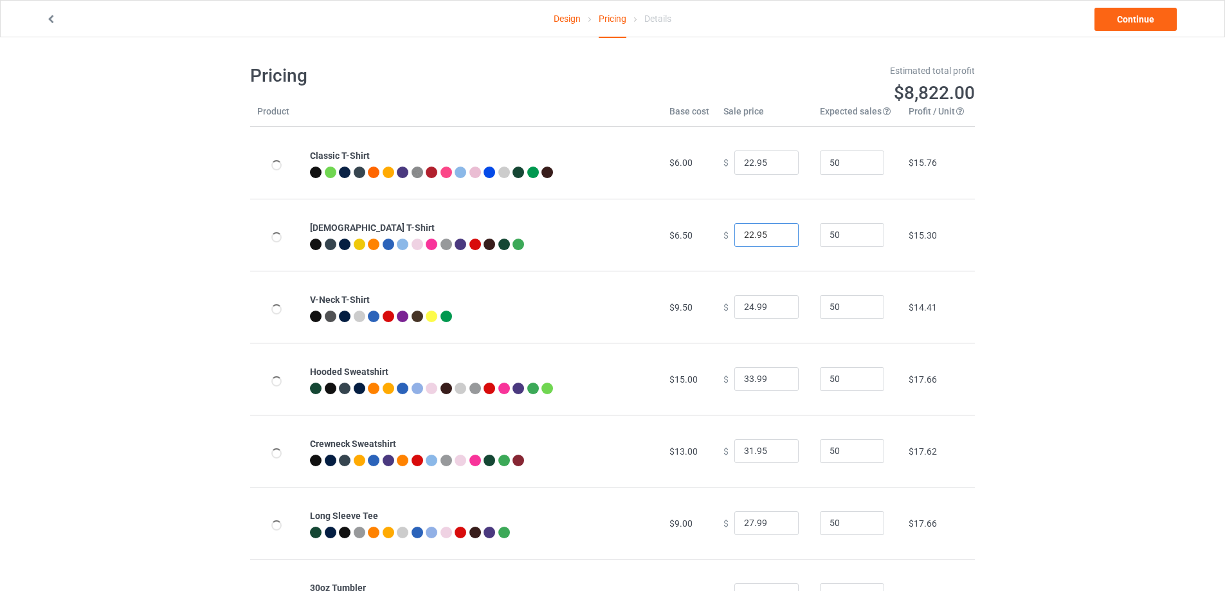
click at [759, 237] on input "22.95" at bounding box center [767, 235] width 64 height 24
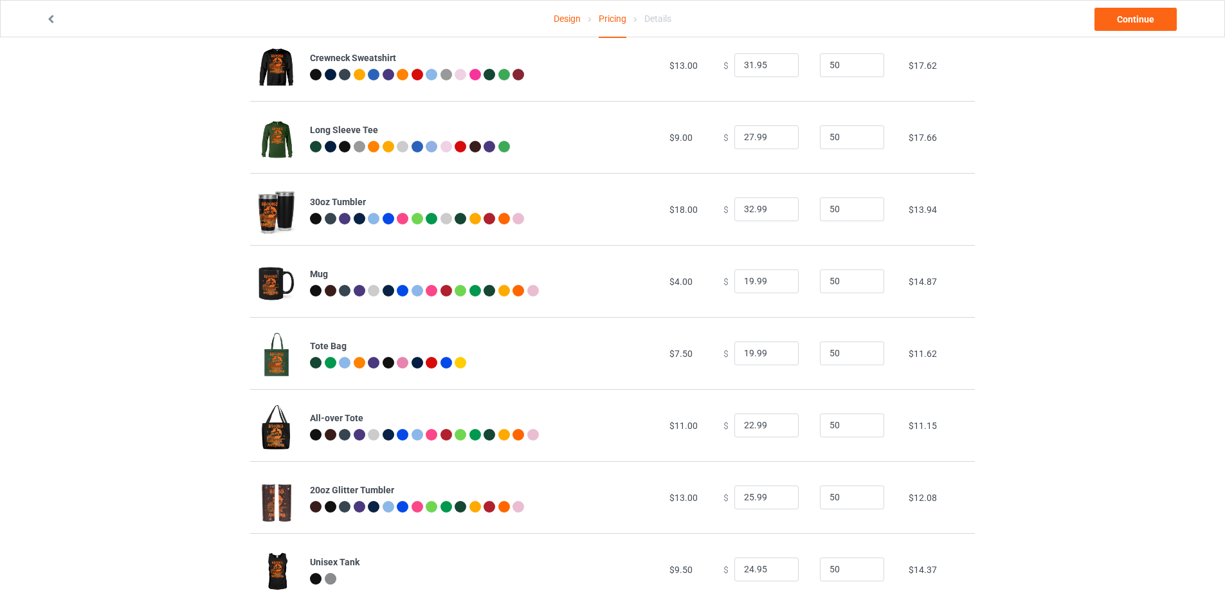
scroll to position [428, 0]
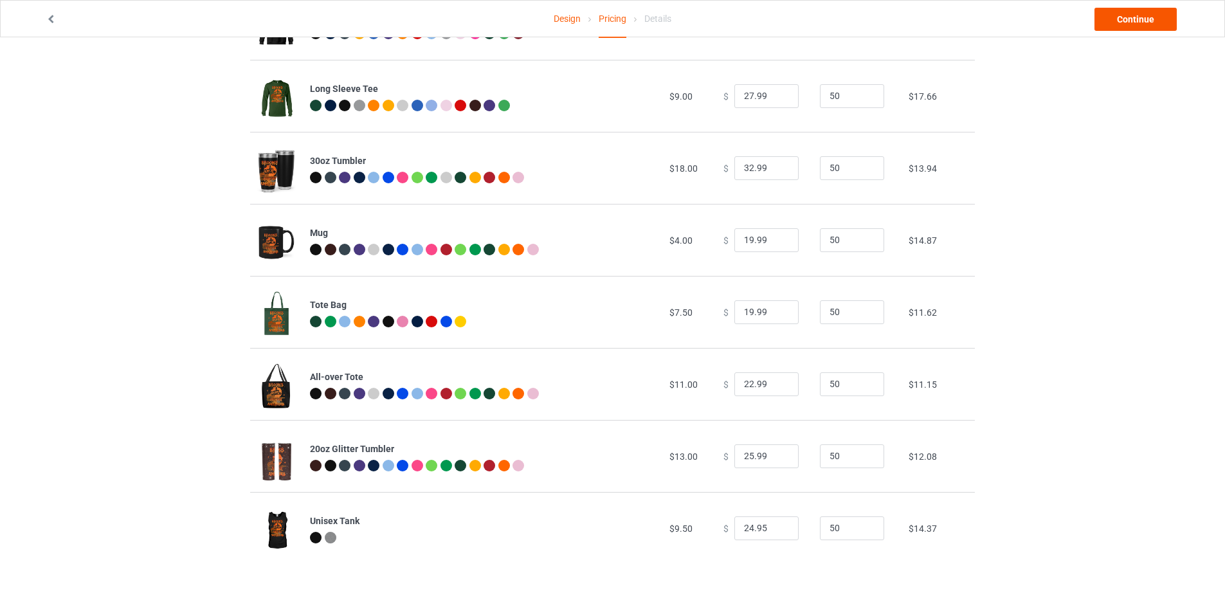
type input "22.99"
click at [1158, 13] on link "Continue" at bounding box center [1136, 19] width 82 height 23
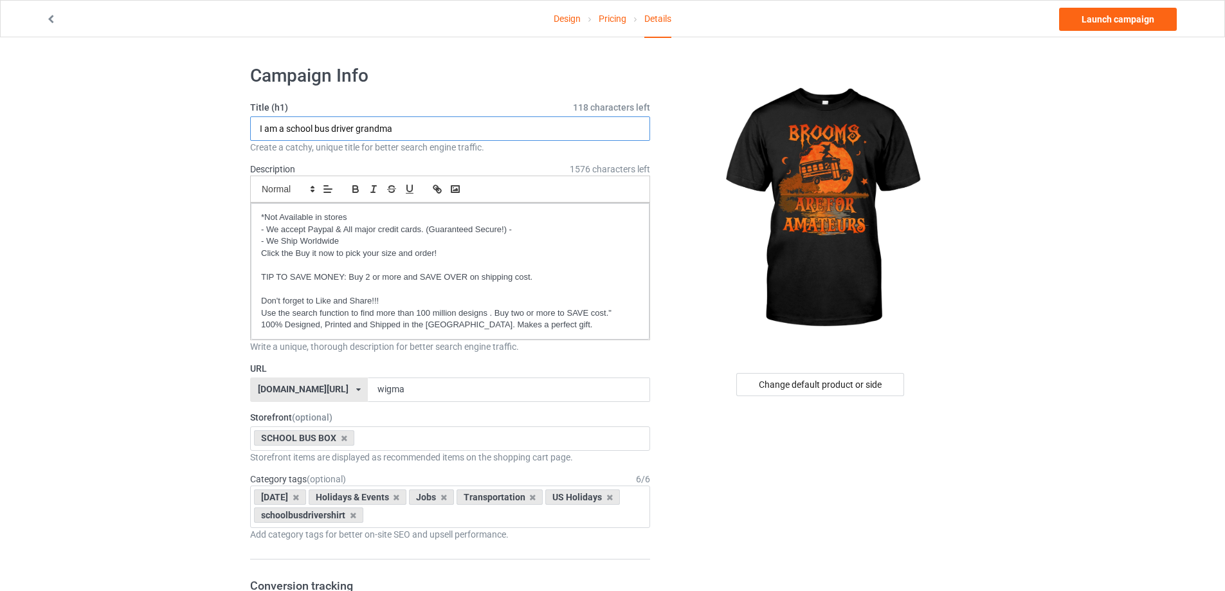
click at [425, 125] on input "I am a school bus driver grandma" at bounding box center [450, 128] width 400 height 24
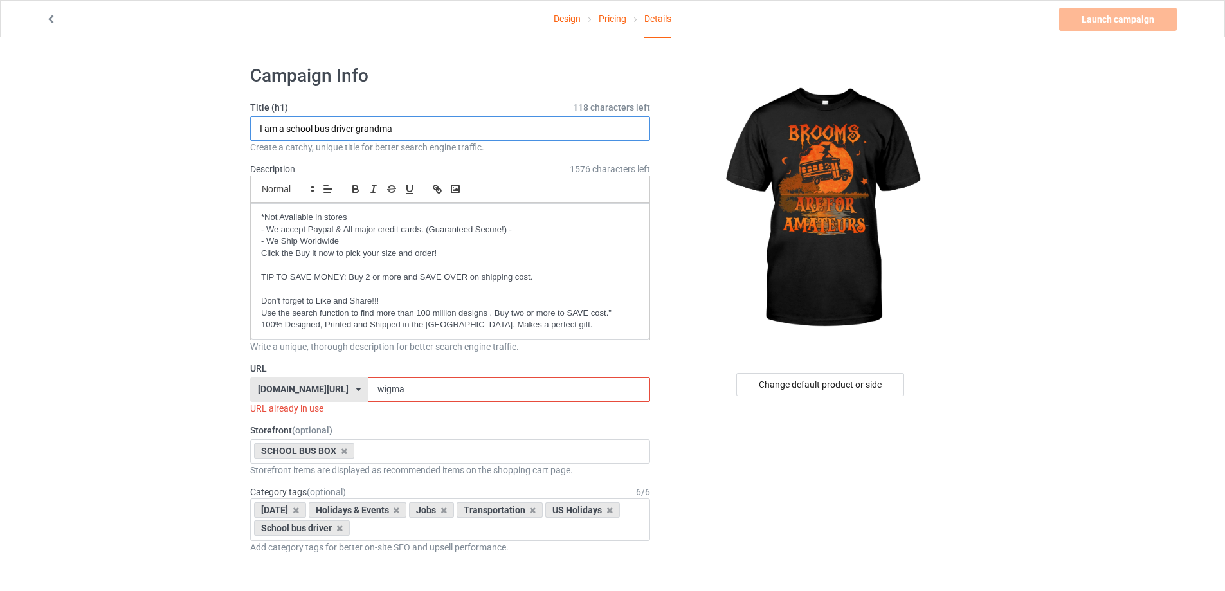
click at [425, 125] on input "I am a school bus driver grandma" at bounding box center [450, 128] width 400 height 24
type input "Brooms are for amateurs"
click at [383, 385] on input "wigma" at bounding box center [509, 390] width 282 height 24
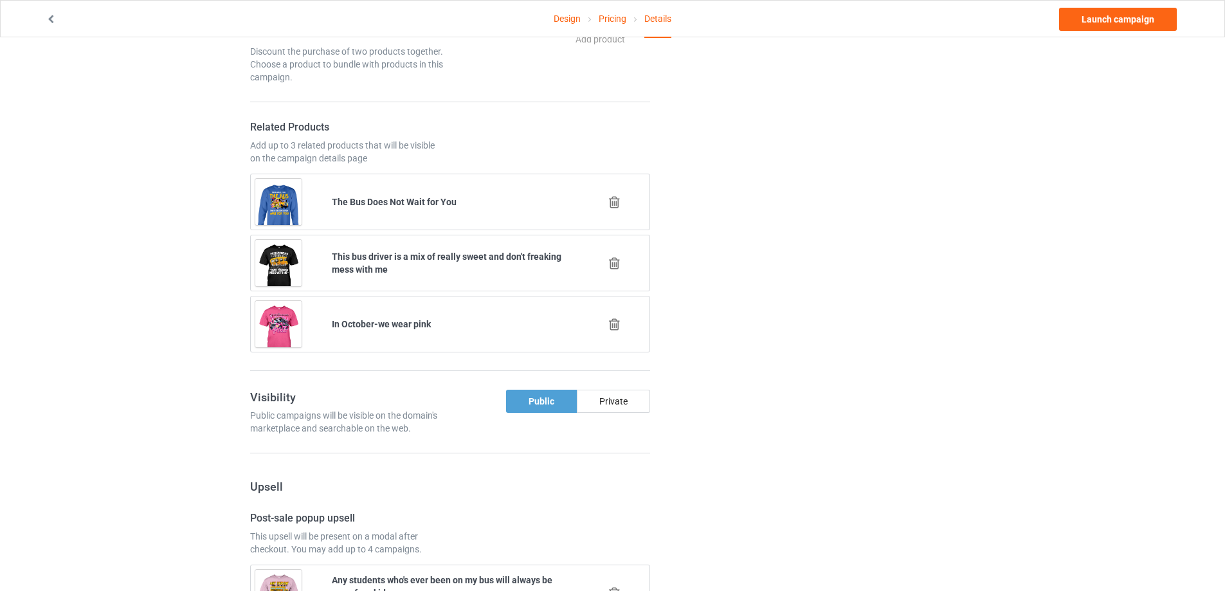
scroll to position [738, 0]
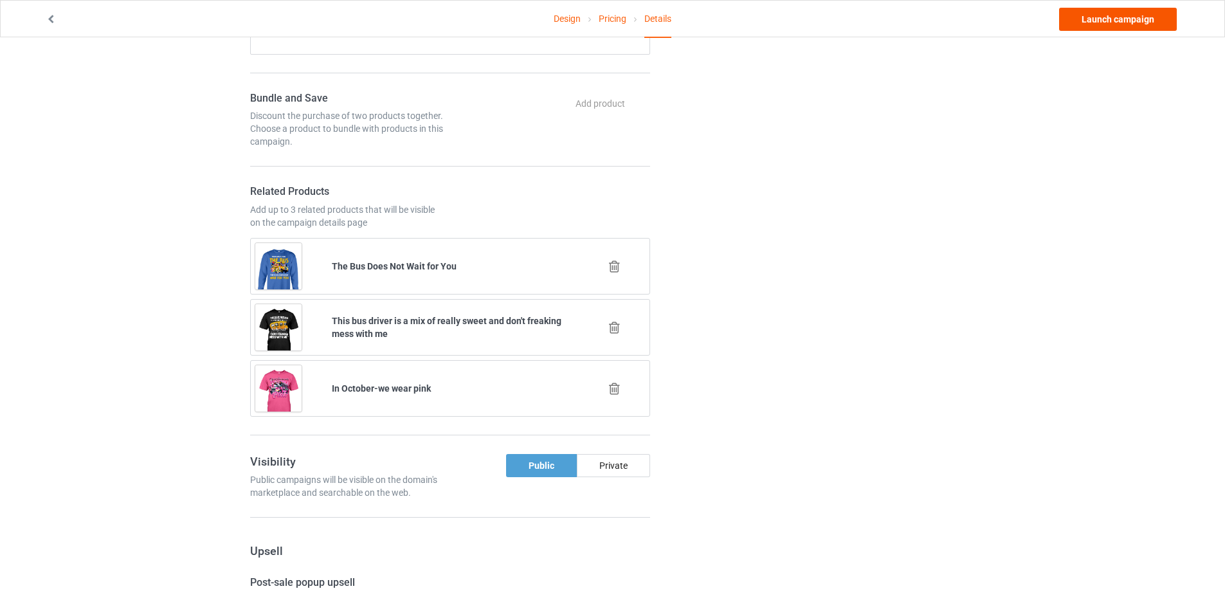
type input "br5am"
click at [1109, 15] on link "Launch campaign" at bounding box center [1118, 19] width 118 height 23
